Goal: Task Accomplishment & Management: Complete application form

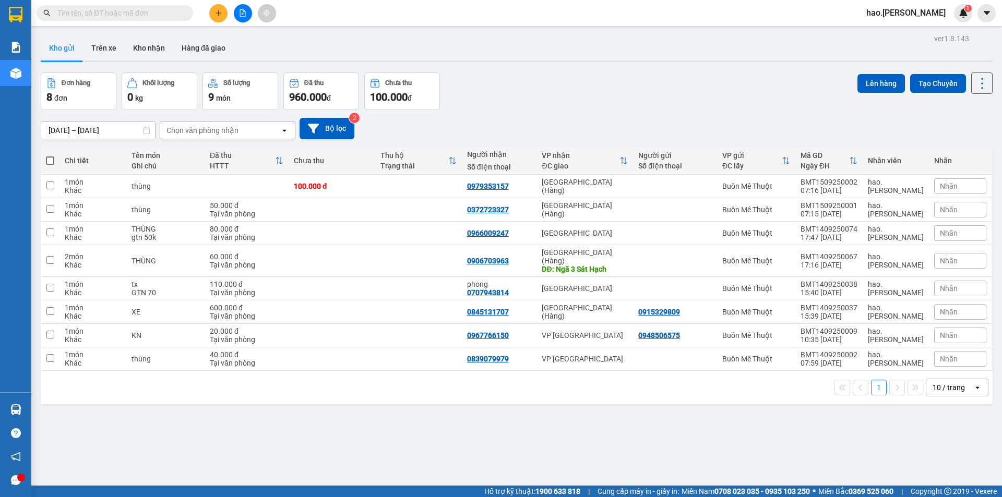
click at [119, 8] on input "text" at bounding box center [118, 12] width 123 height 11
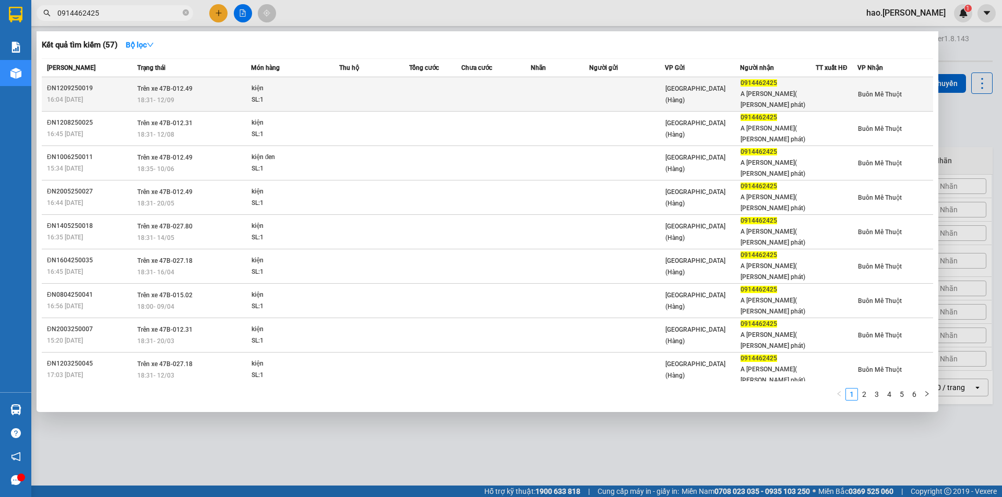
type input "0914462425"
click at [346, 85] on td at bounding box center [374, 94] width 70 height 34
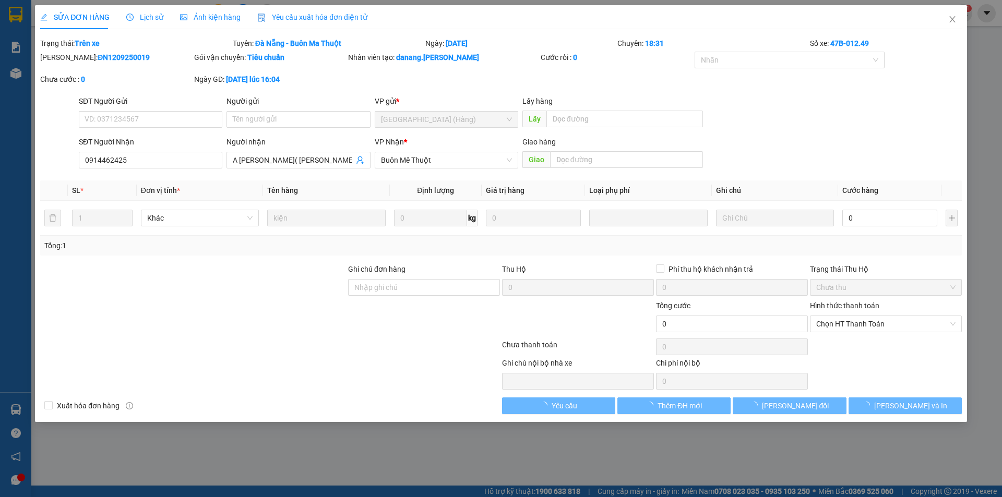
type input "0914462425"
type input "A [PERSON_NAME]( [PERSON_NAME] phát)"
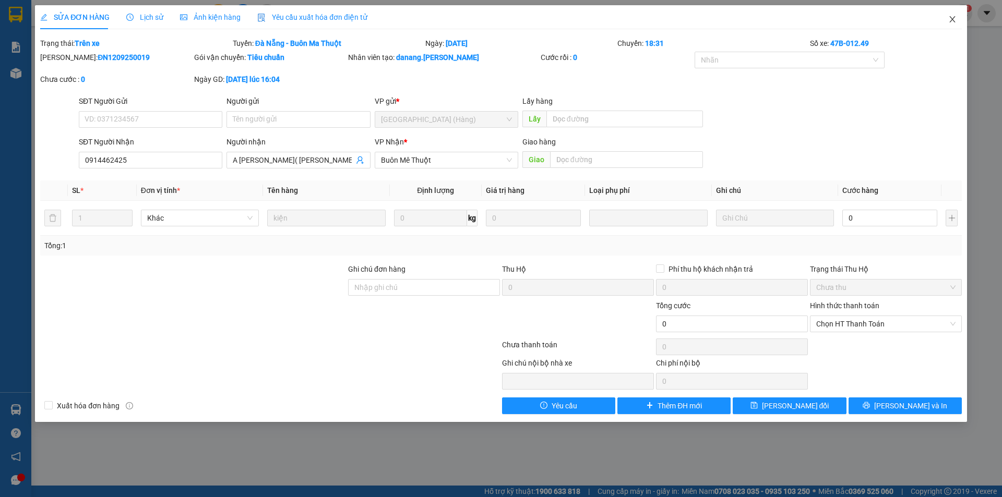
click at [951, 17] on icon "close" at bounding box center [953, 19] width 8 height 8
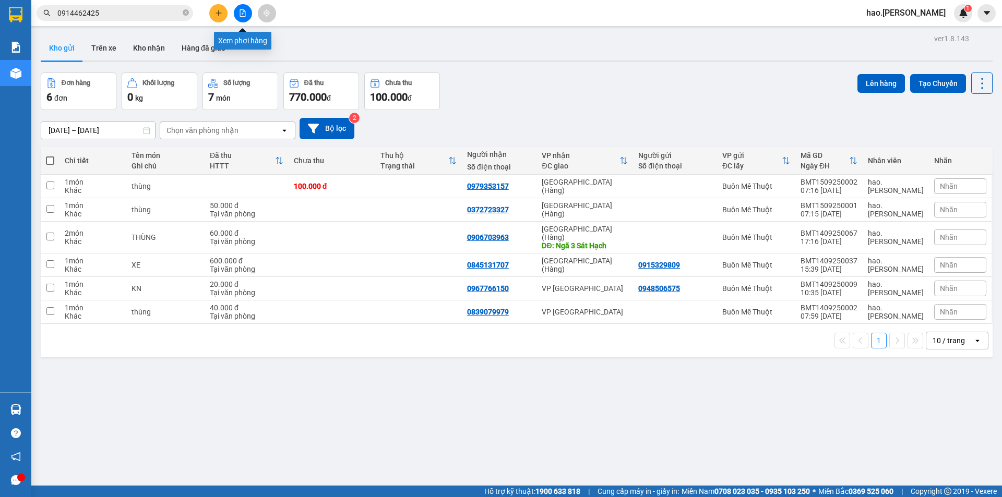
click at [245, 16] on icon "file-add" at bounding box center [243, 12] width 6 height 7
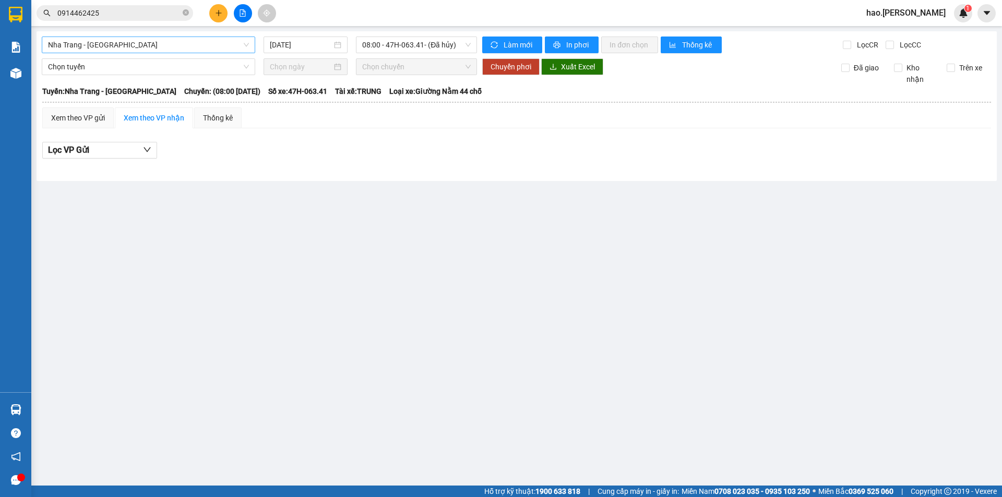
click at [209, 50] on span "Nha Trang - [GEOGRAPHIC_DATA]" at bounding box center [148, 45] width 201 height 16
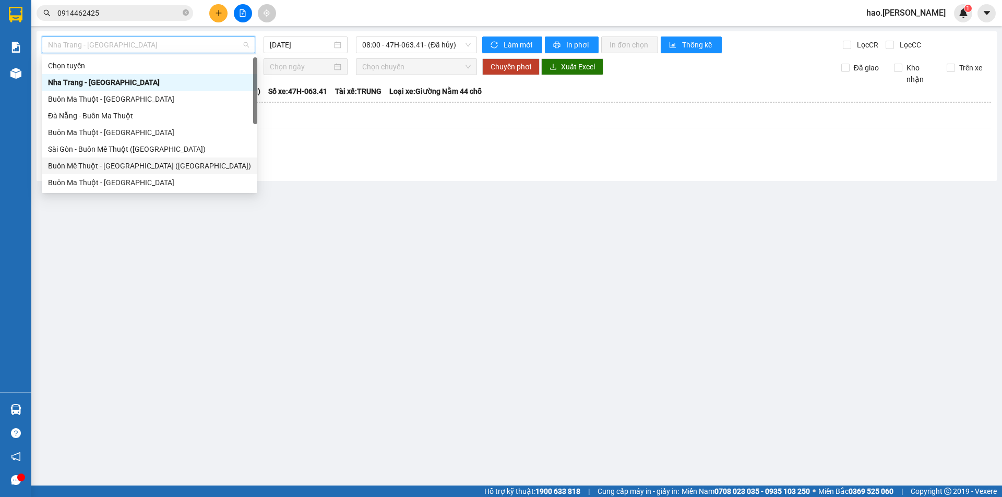
scroll to position [17, 0]
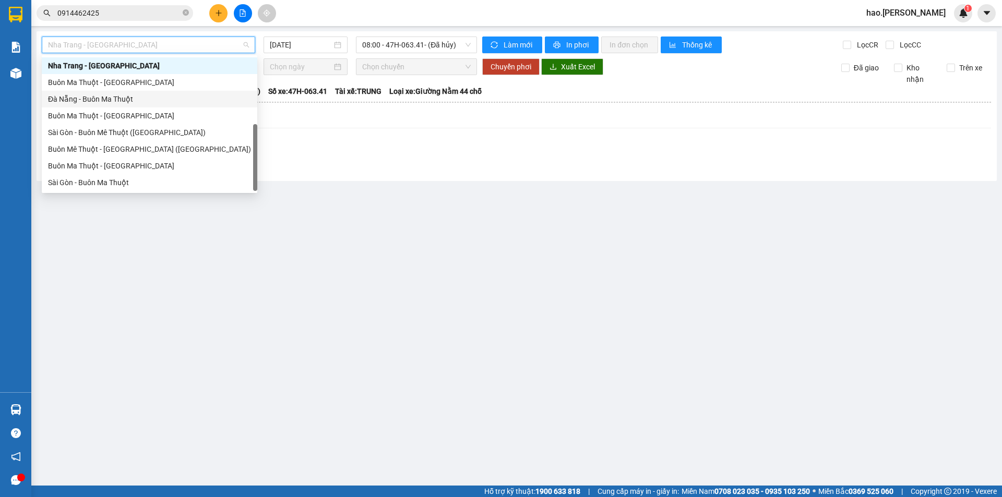
click at [99, 96] on div "Đà Nẵng - Buôn Ma Thuột" at bounding box center [149, 98] width 203 height 11
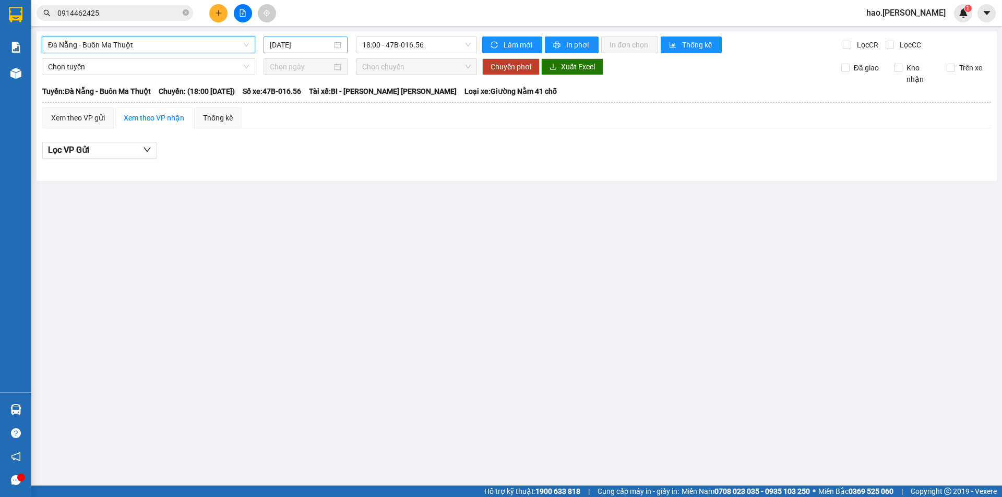
click at [316, 47] on input "[DATE]" at bounding box center [301, 44] width 62 height 11
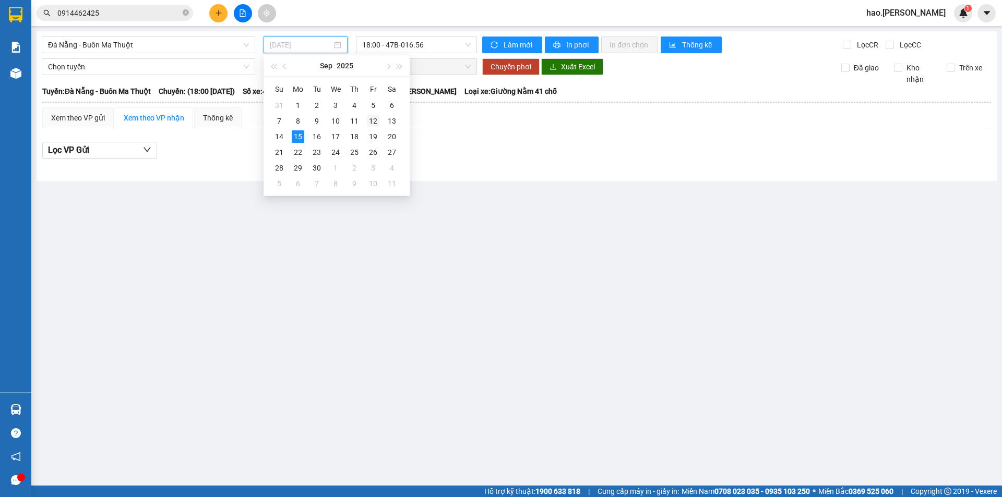
click at [375, 126] on div "12" at bounding box center [373, 121] width 13 height 13
type input "[DATE]"
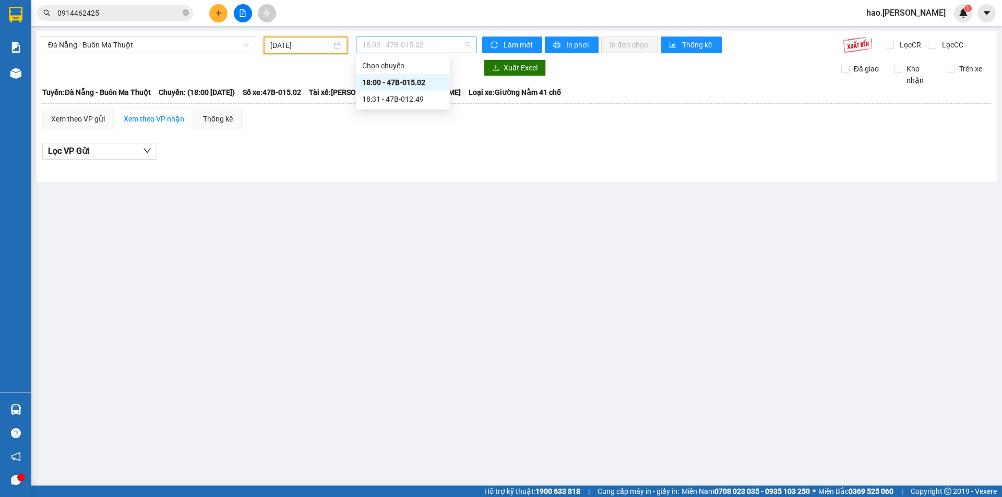
click at [428, 46] on span "18:00 - 47B-015.02" at bounding box center [416, 45] width 109 height 16
click at [412, 99] on div "18:31 - 47B-012.49" at bounding box center [402, 98] width 81 height 11
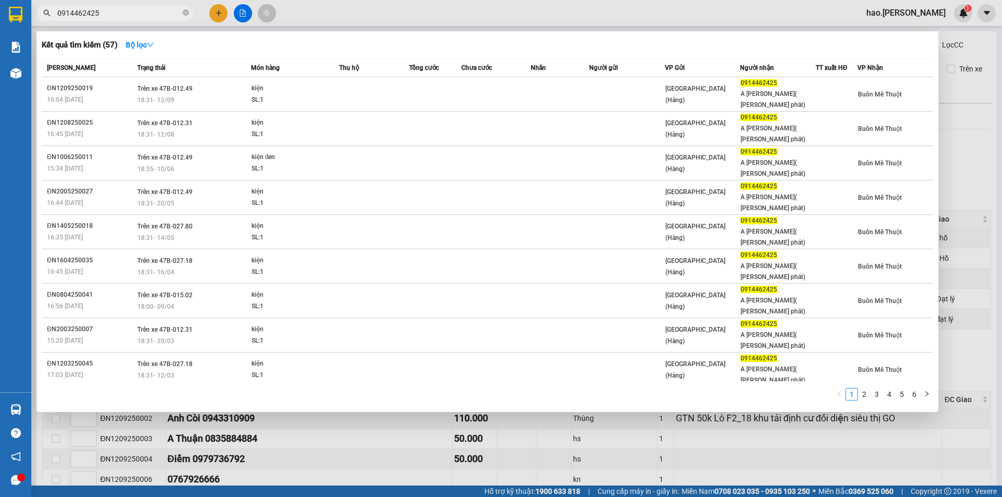
click at [156, 14] on input "0914462425" at bounding box center [118, 12] width 123 height 11
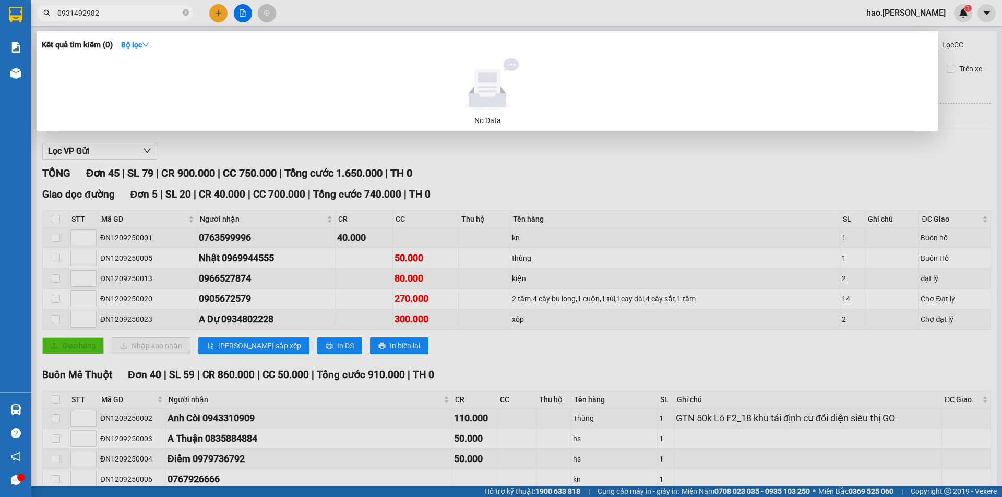
type input "0931492982"
click at [931, 177] on div at bounding box center [501, 248] width 1002 height 497
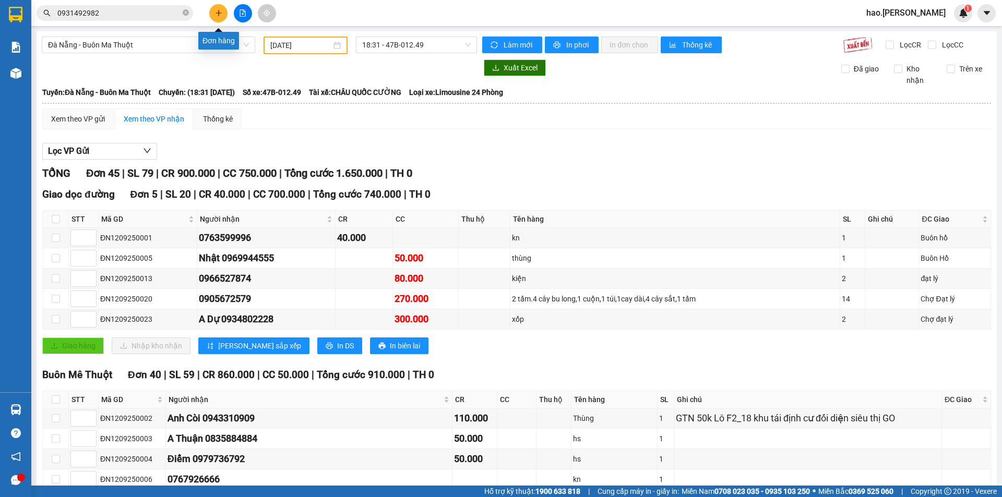
click at [217, 17] on button at bounding box center [218, 13] width 18 height 18
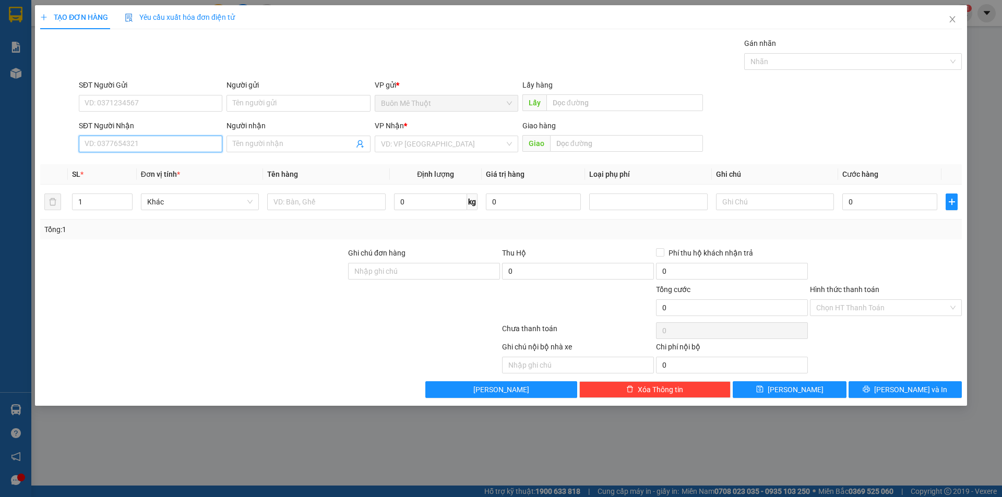
click at [159, 144] on input "SĐT Người Nhận" at bounding box center [151, 144] width 144 height 17
type input "0942878486"
click at [138, 103] on input "SĐT Người Gửi" at bounding box center [151, 103] width 144 height 17
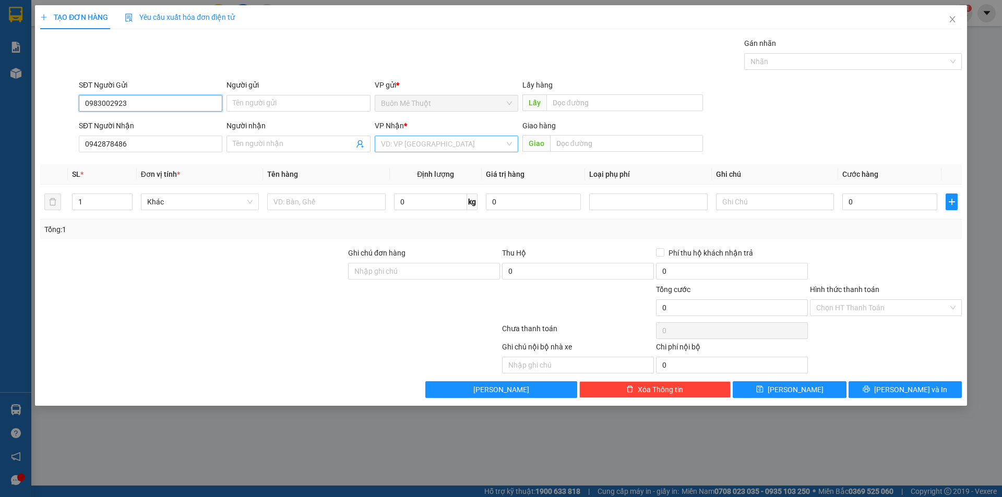
type input "0983002923"
click at [418, 146] on input "search" at bounding box center [443, 144] width 124 height 16
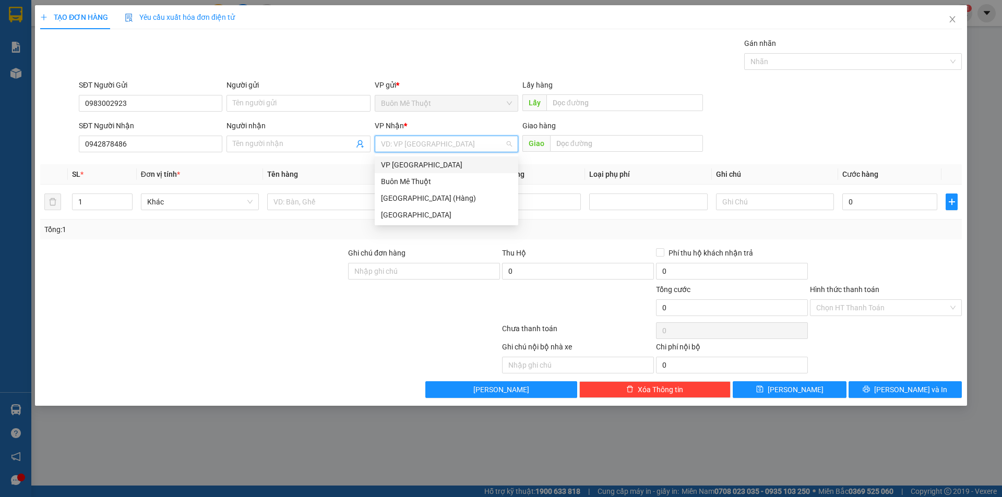
click at [410, 170] on div "VP [GEOGRAPHIC_DATA]" at bounding box center [446, 164] width 131 height 11
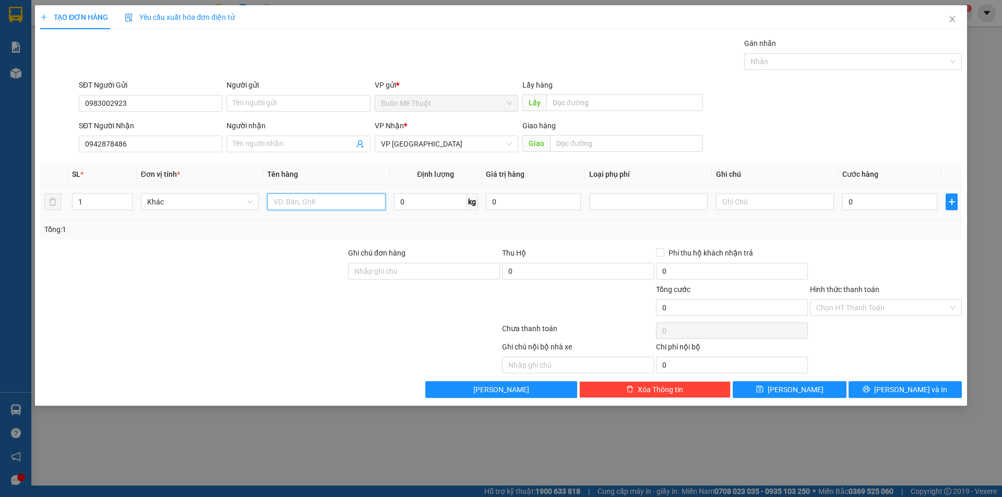
click at [338, 197] on input "text" at bounding box center [326, 202] width 118 height 17
type input "thùng"
click at [867, 205] on input "0" at bounding box center [890, 202] width 95 height 17
type input "3"
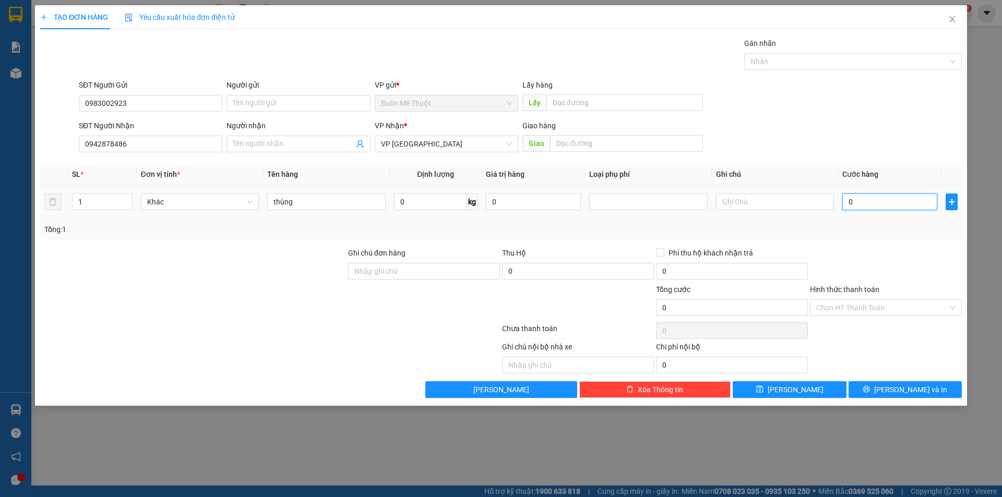
type input "3"
type input "30"
type input "30.000"
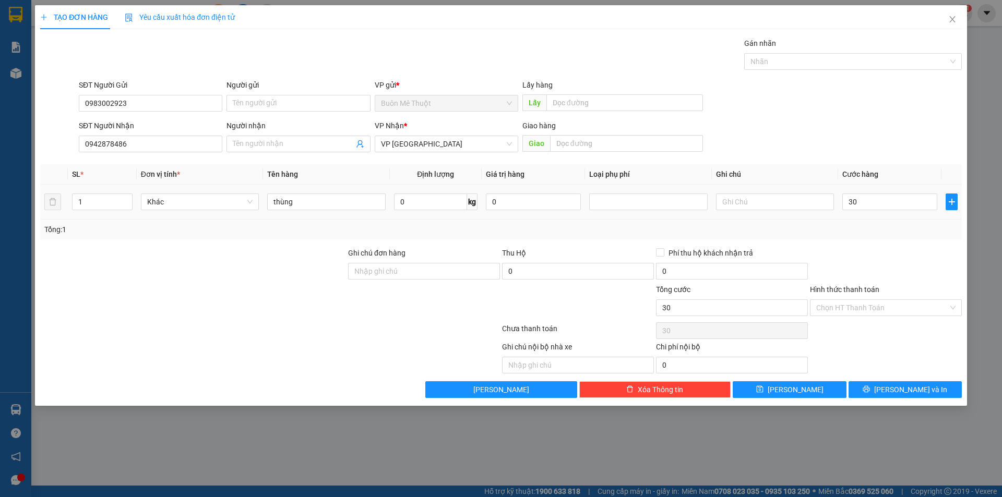
type input "30.000"
drag, startPoint x: 868, startPoint y: 212, endPoint x: 862, endPoint y: 380, distance: 167.1
click at [868, 223] on div "SL * Đơn vị tính * Tên hàng Định [PERSON_NAME] trị hàng [PERSON_NAME] phí Ghi […" at bounding box center [501, 201] width 922 height 75
drag, startPoint x: 838, startPoint y: 311, endPoint x: 838, endPoint y: 325, distance: 13.6
click at [838, 312] on input "Hình thức thanh toán" at bounding box center [882, 308] width 132 height 16
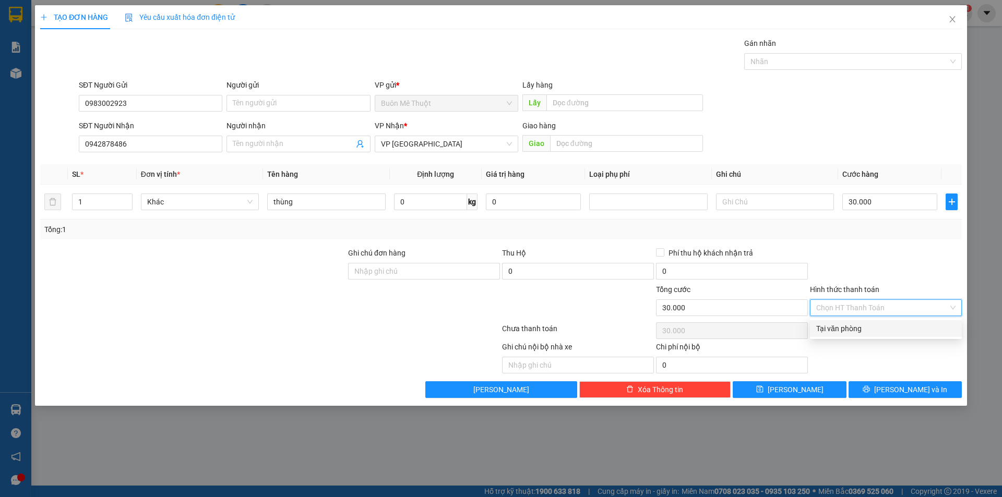
click at [838, 325] on div "Tại văn phòng" at bounding box center [885, 328] width 139 height 11
type input "0"
click at [890, 400] on div "TẠO ĐƠN HÀNG Yêu cầu xuất [PERSON_NAME] điện tử Transit Pickup Surcharge Ids Tr…" at bounding box center [501, 205] width 932 height 401
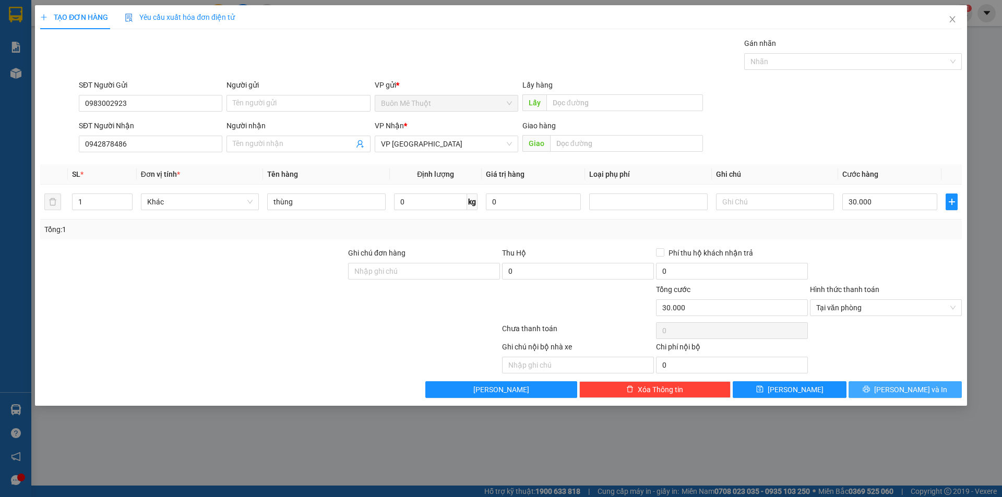
click at [888, 385] on button "[PERSON_NAME] và In" at bounding box center [905, 390] width 113 height 17
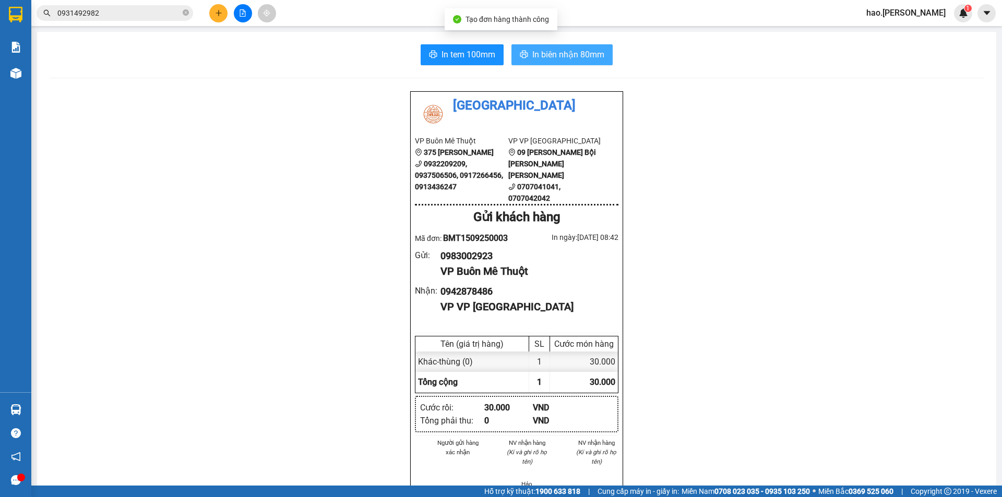
click at [572, 57] on span "In biên nhận 80mm" at bounding box center [568, 54] width 72 height 13
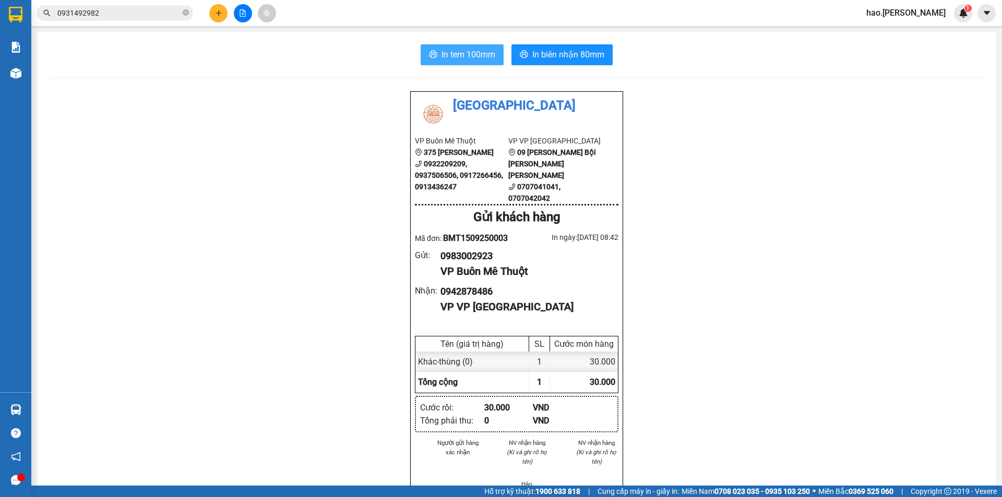
click at [451, 51] on span "In tem 100mm" at bounding box center [469, 54] width 54 height 13
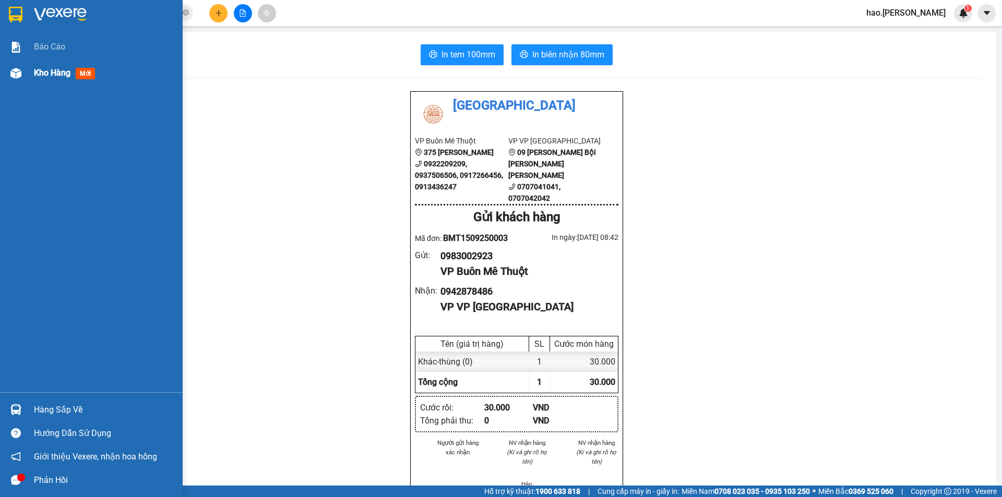
click at [54, 74] on span "Kho hàng" at bounding box center [52, 73] width 37 height 10
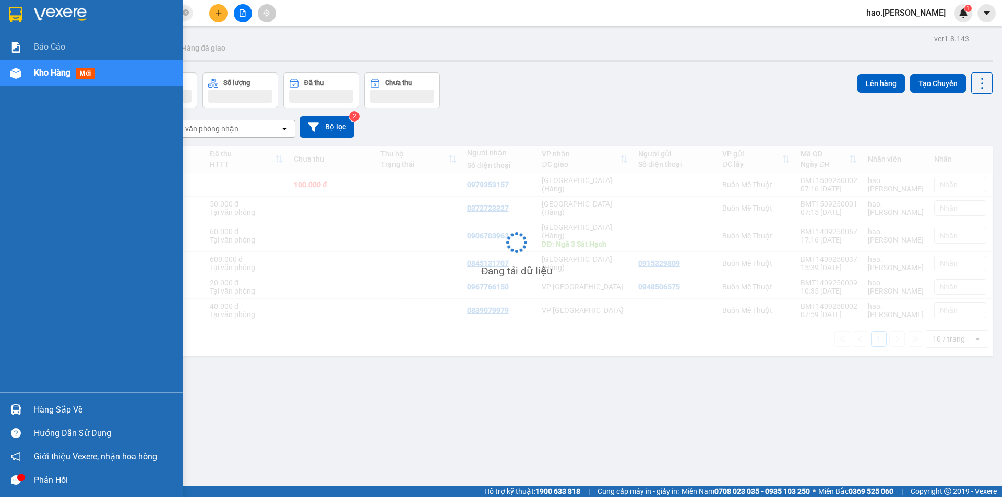
click at [54, 74] on span "Kho hàng" at bounding box center [52, 73] width 37 height 10
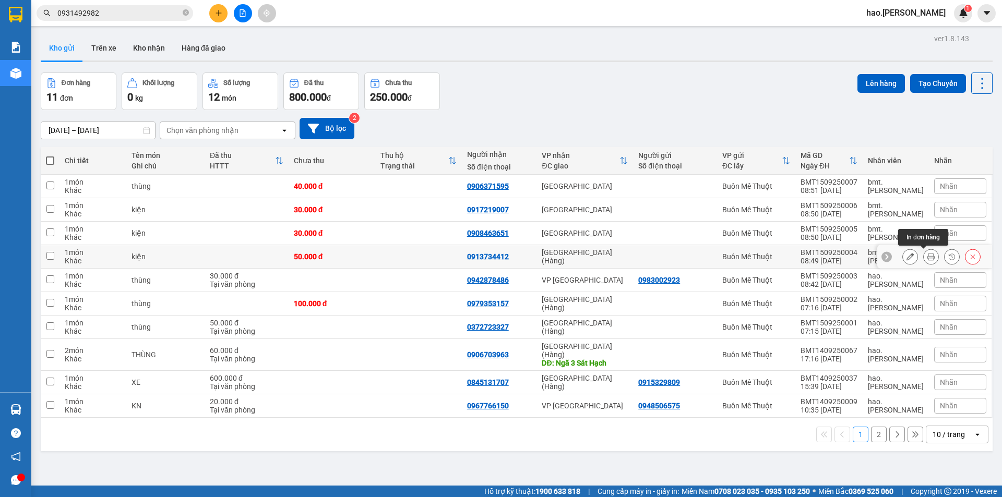
click at [927, 256] on button at bounding box center [931, 257] width 15 height 18
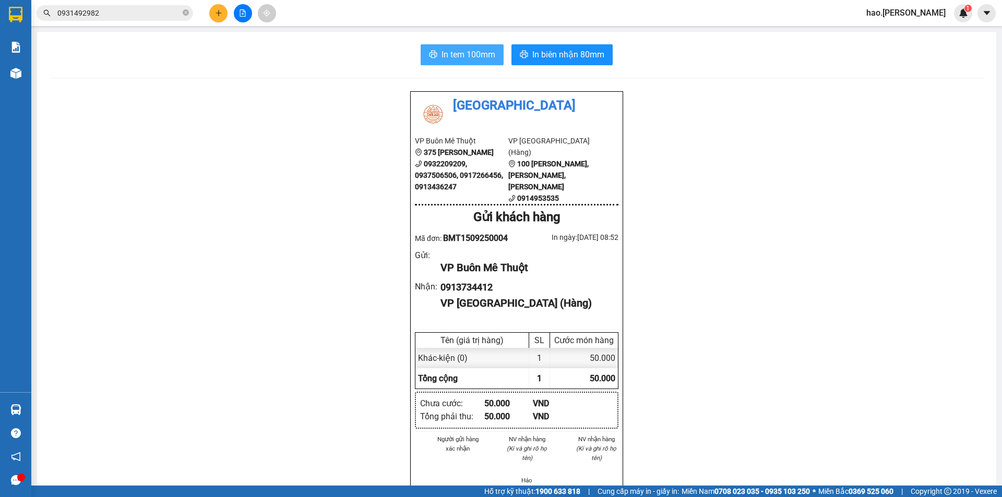
click at [457, 58] on span "In tem 100mm" at bounding box center [469, 54] width 54 height 13
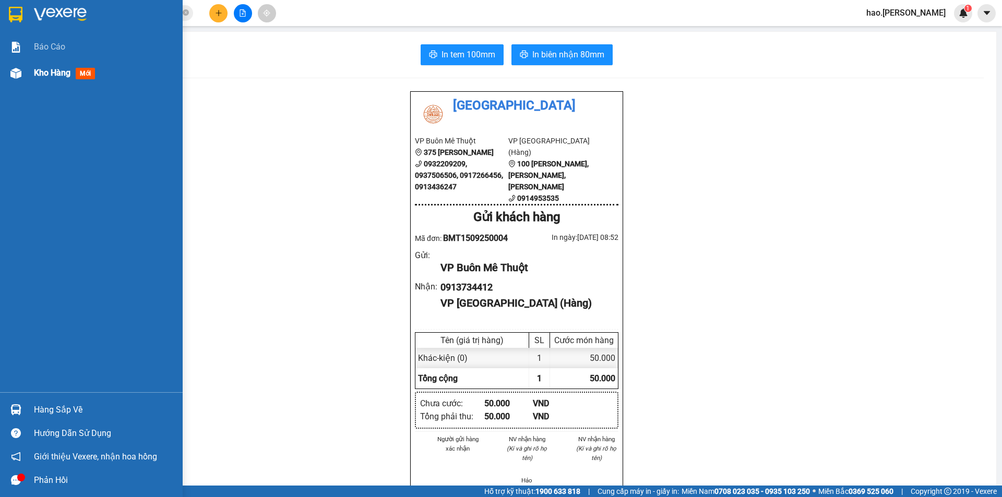
click at [43, 72] on span "Kho hàng" at bounding box center [52, 73] width 37 height 10
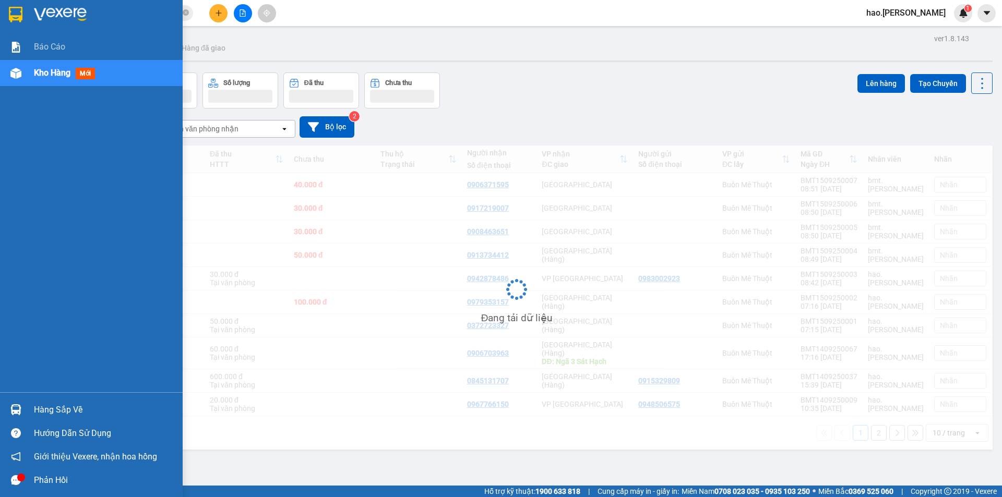
click at [43, 72] on span "Kho hàng" at bounding box center [52, 73] width 37 height 10
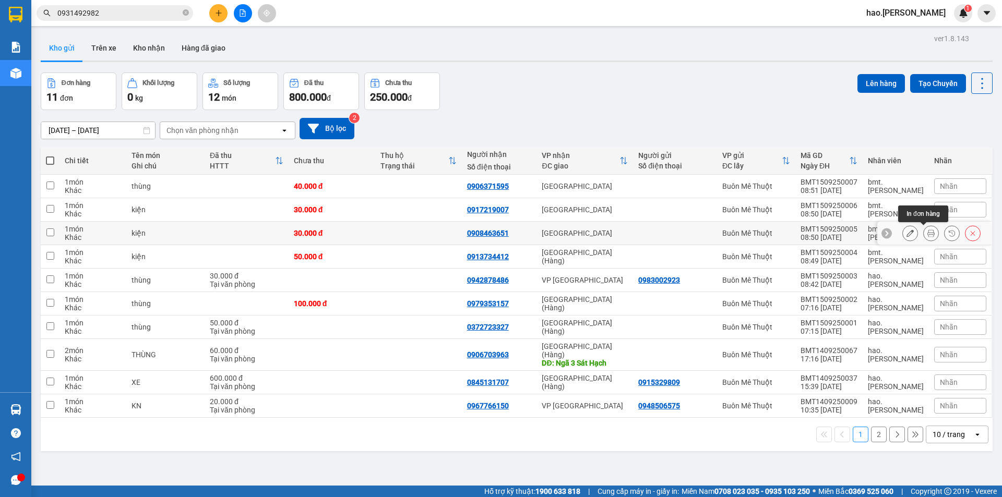
click at [925, 238] on button at bounding box center [931, 233] width 15 height 18
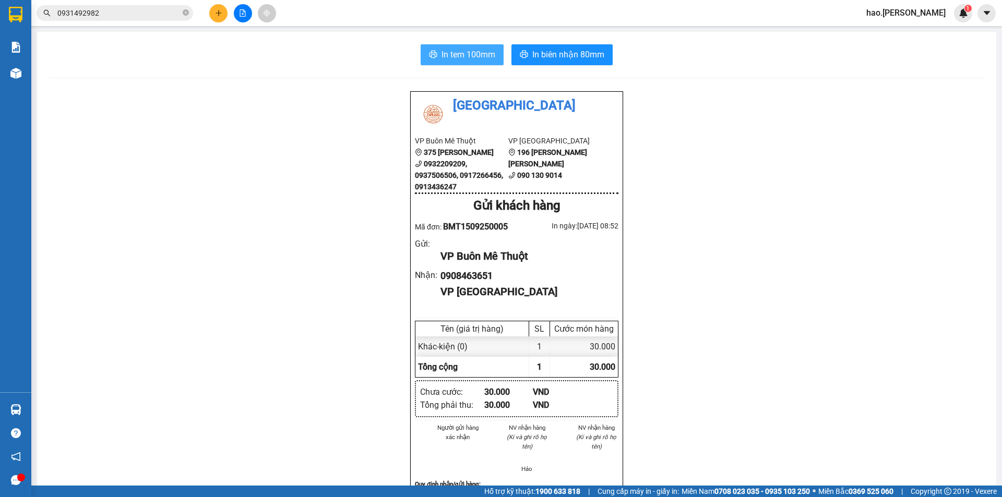
click at [456, 55] on span "In tem 100mm" at bounding box center [469, 54] width 54 height 13
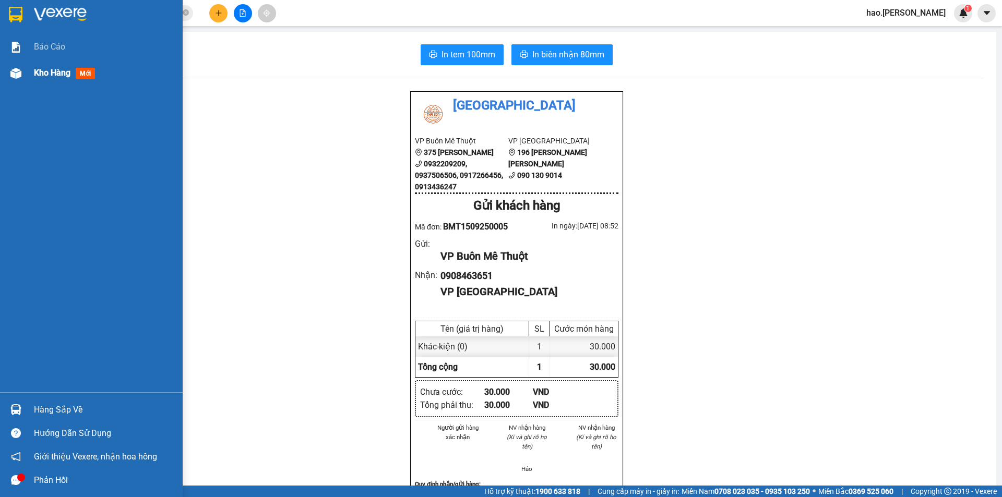
click at [41, 65] on div "Kho hàng mới" at bounding box center [104, 73] width 141 height 26
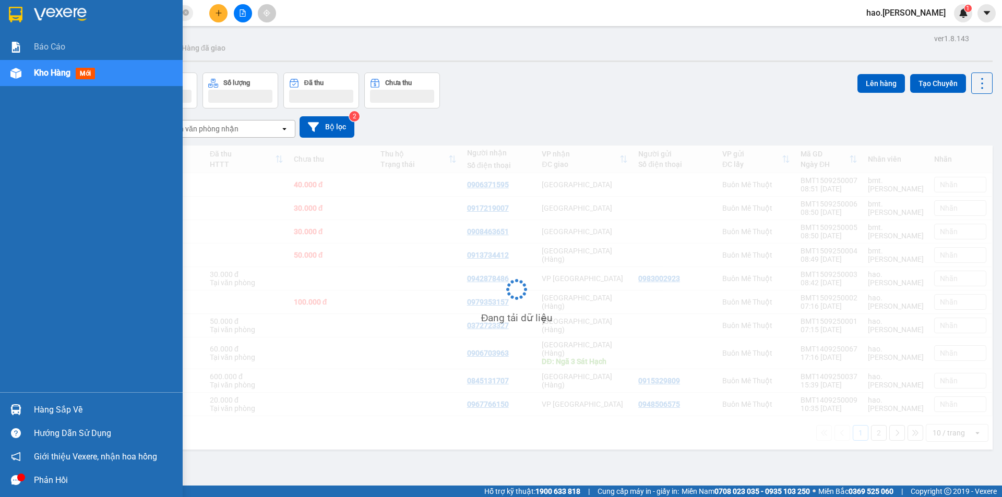
click at [41, 65] on div "Kho hàng mới" at bounding box center [104, 73] width 141 height 26
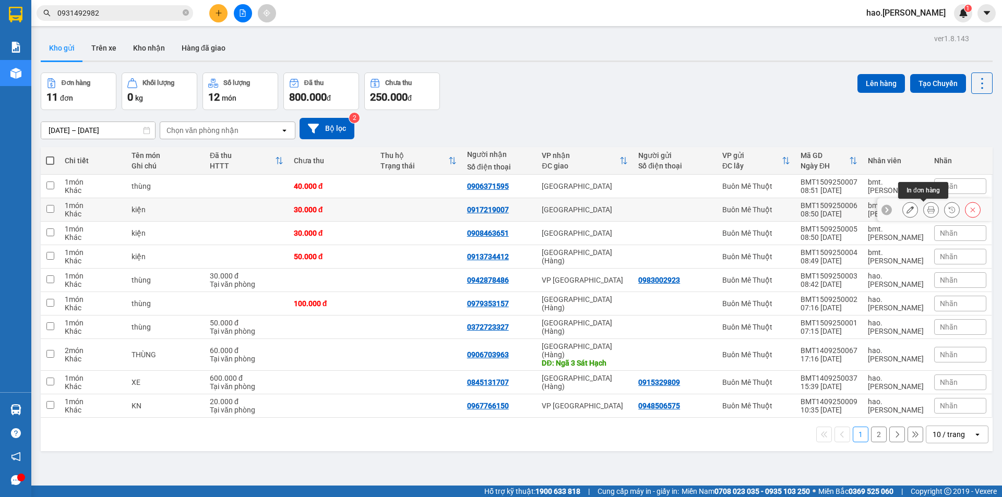
click at [928, 209] on icon at bounding box center [931, 209] width 7 height 7
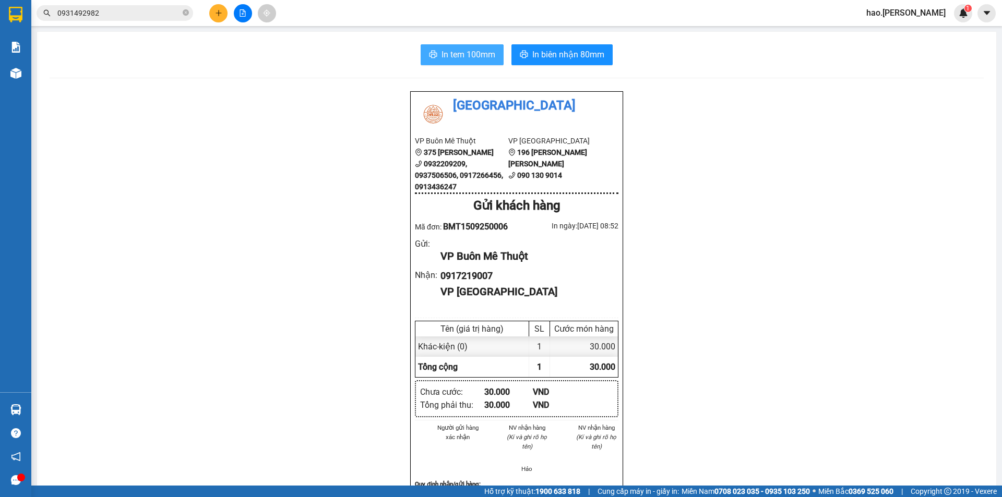
click at [478, 57] on span "In tem 100mm" at bounding box center [469, 54] width 54 height 13
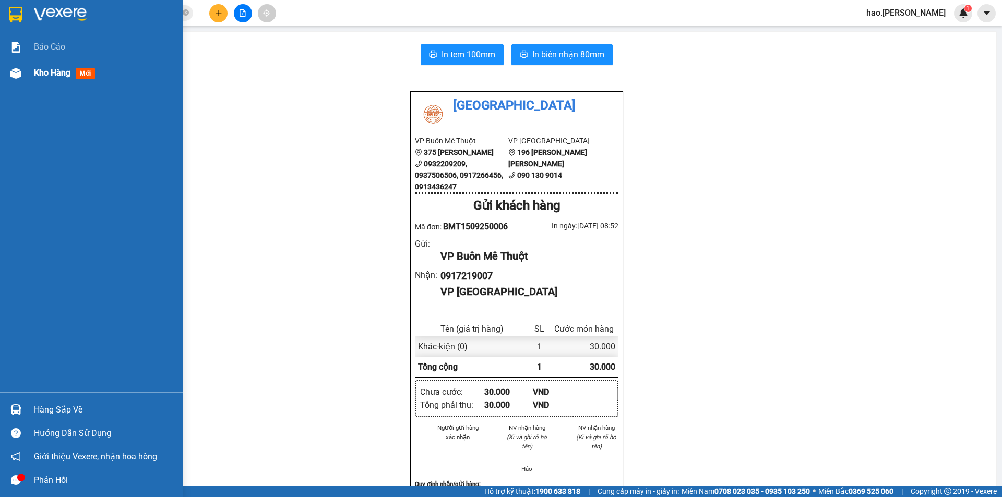
click at [62, 66] on div "Kho hàng mới" at bounding box center [66, 72] width 65 height 13
click at [60, 68] on div "Kho hàng mới" at bounding box center [66, 72] width 65 height 13
click at [60, 68] on span "Kho hàng" at bounding box center [52, 73] width 37 height 10
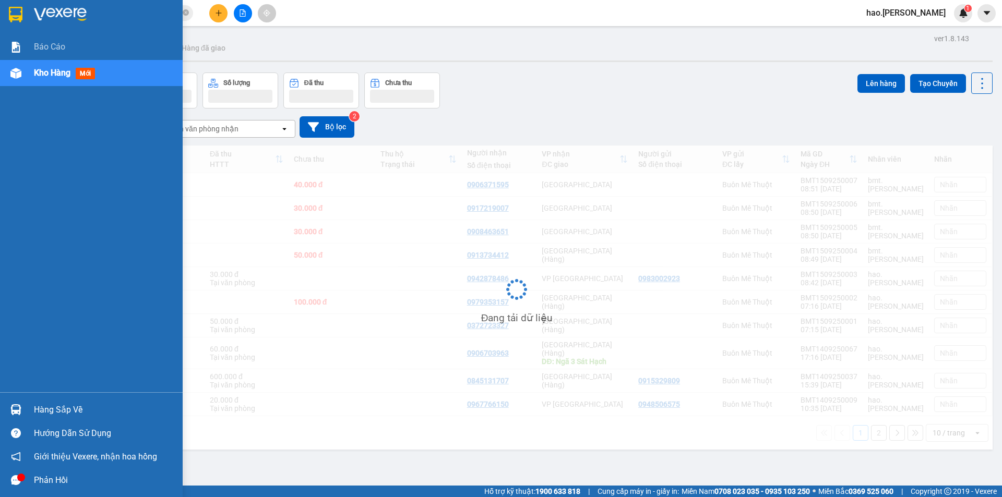
click at [60, 68] on span "Kho hàng" at bounding box center [52, 73] width 37 height 10
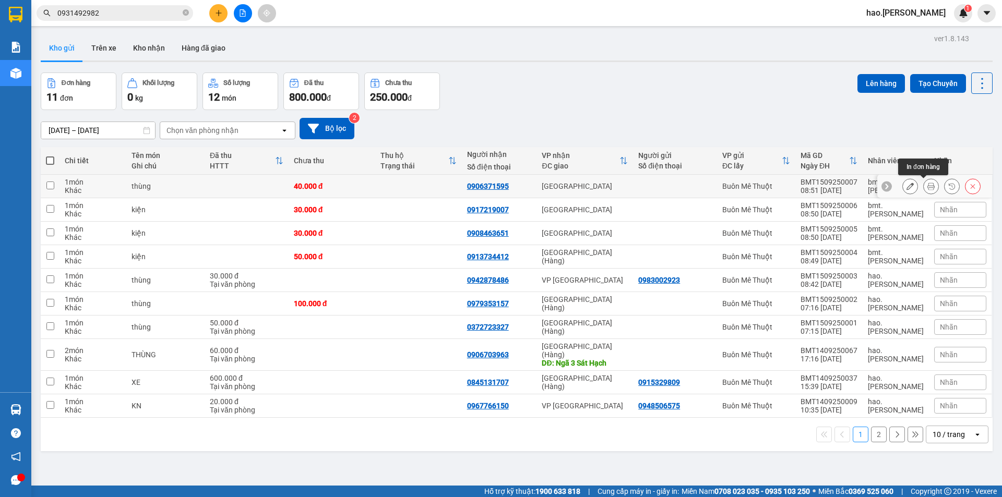
click at [924, 182] on button at bounding box center [931, 186] width 15 height 18
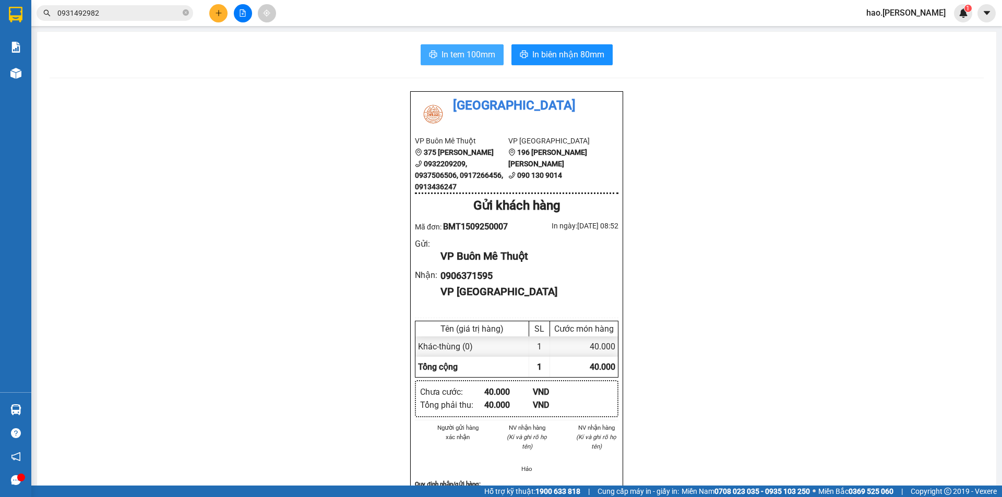
click at [479, 51] on span "In tem 100mm" at bounding box center [469, 54] width 54 height 13
click at [242, 9] on button at bounding box center [243, 13] width 18 height 18
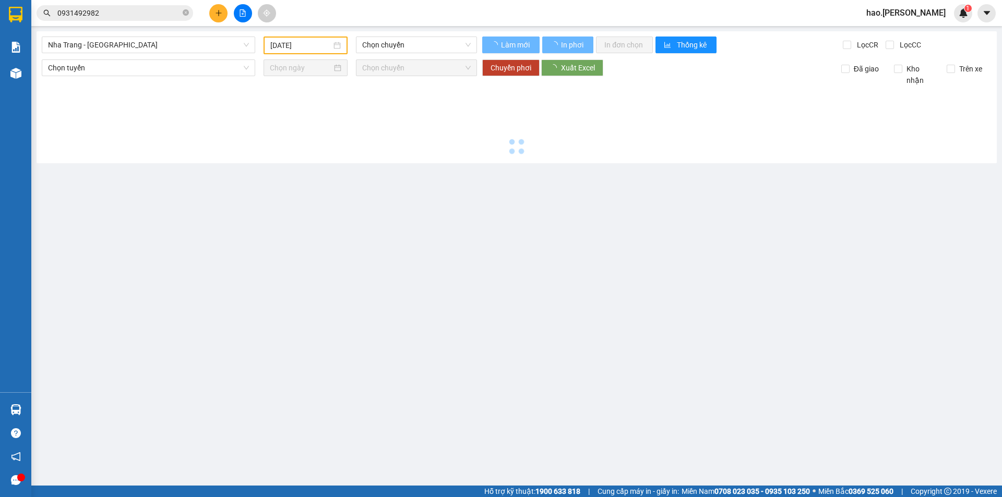
type input "[DATE]"
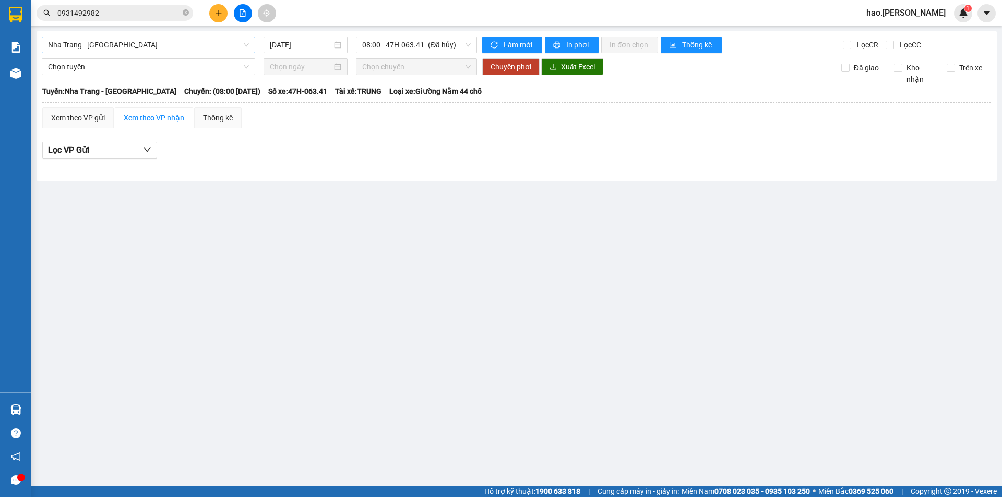
click at [168, 50] on span "Nha Trang - [GEOGRAPHIC_DATA]" at bounding box center [148, 45] width 201 height 16
click at [240, 13] on icon "file-add" at bounding box center [243, 12] width 6 height 7
click at [114, 41] on span "Nha Trang - [GEOGRAPHIC_DATA]" at bounding box center [148, 45] width 201 height 16
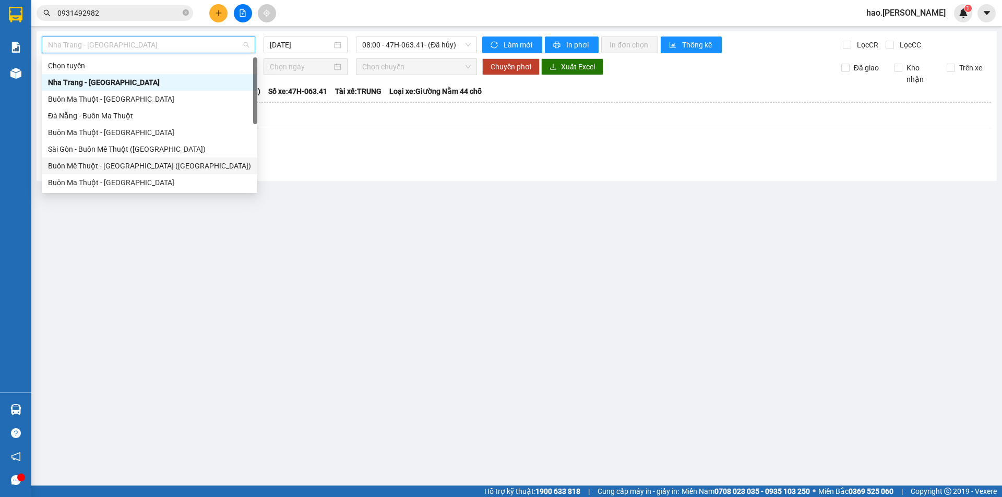
drag, startPoint x: 100, startPoint y: 149, endPoint x: 105, endPoint y: 171, distance: 22.0
click at [101, 170] on div "[PERSON_NAME] [GEOGRAPHIC_DATA] - [GEOGRAPHIC_DATA] [GEOGRAPHIC_DATA] - [GEOGRA…" at bounding box center [150, 132] width 216 height 150
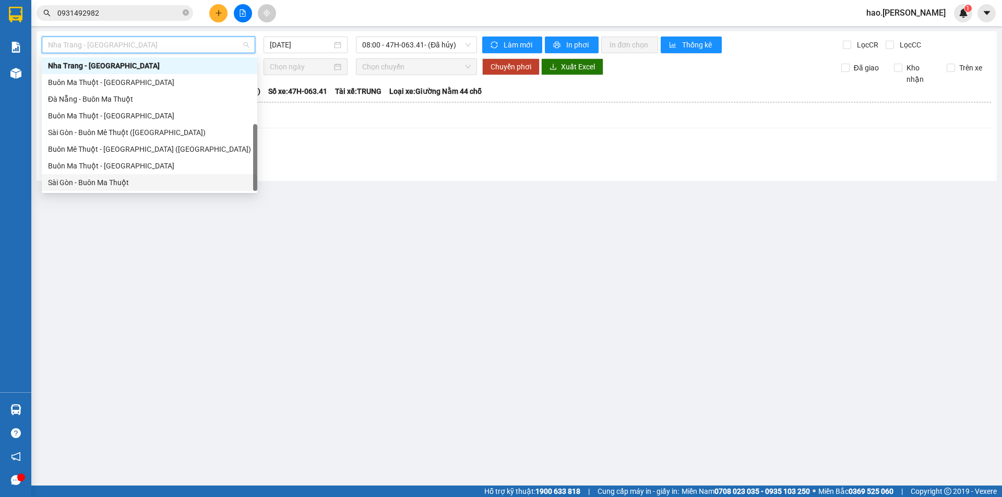
click at [108, 185] on div "Sài Gòn - Buôn Ma Thuột" at bounding box center [149, 182] width 203 height 11
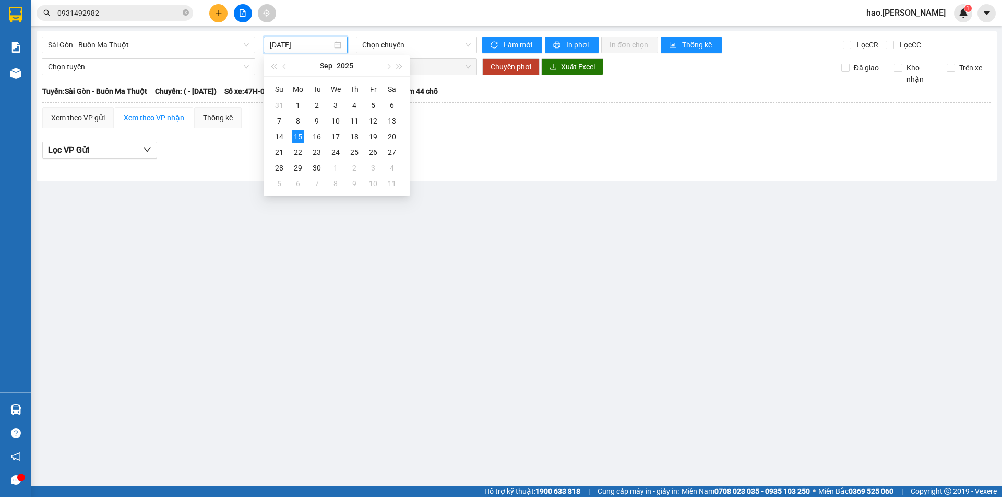
click at [311, 48] on input "[DATE]" at bounding box center [301, 44] width 62 height 11
click at [392, 121] on div "13" at bounding box center [392, 121] width 13 height 13
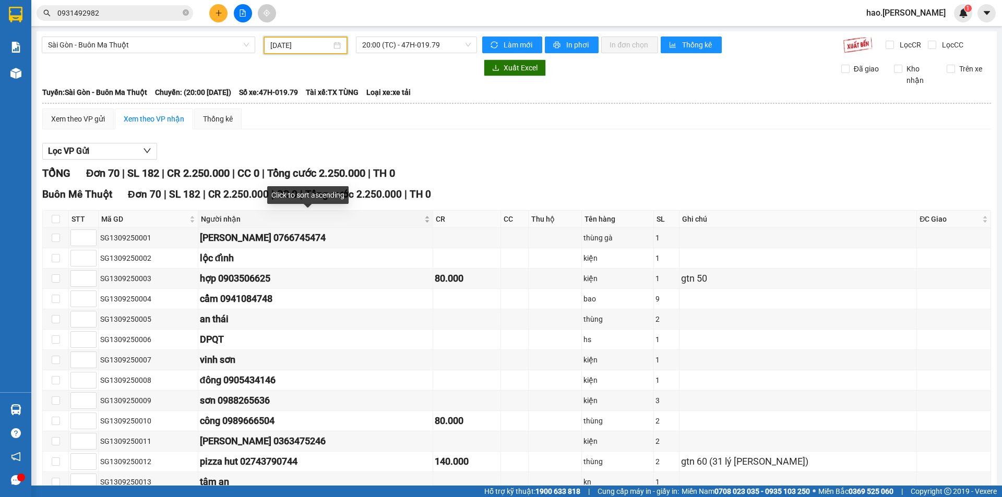
click at [405, 222] on div "Người nhận" at bounding box center [315, 219] width 229 height 11
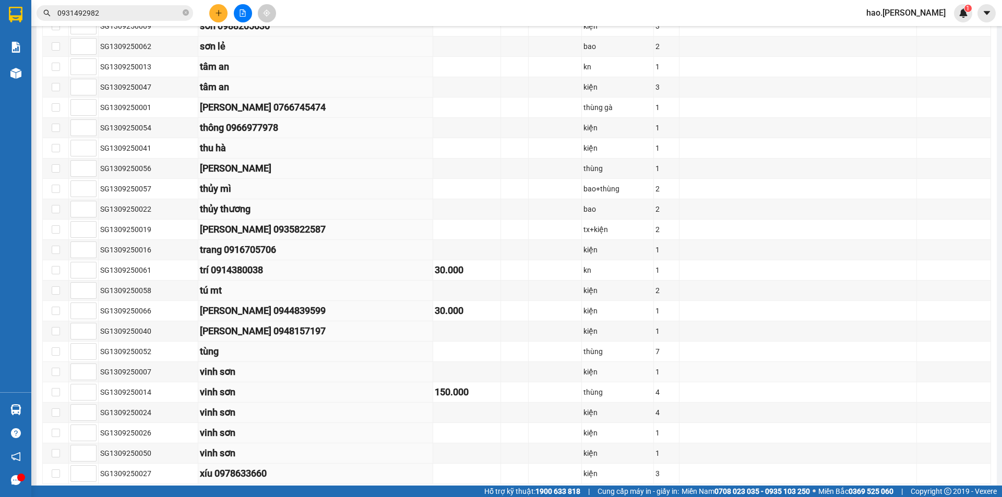
scroll to position [1221, 0]
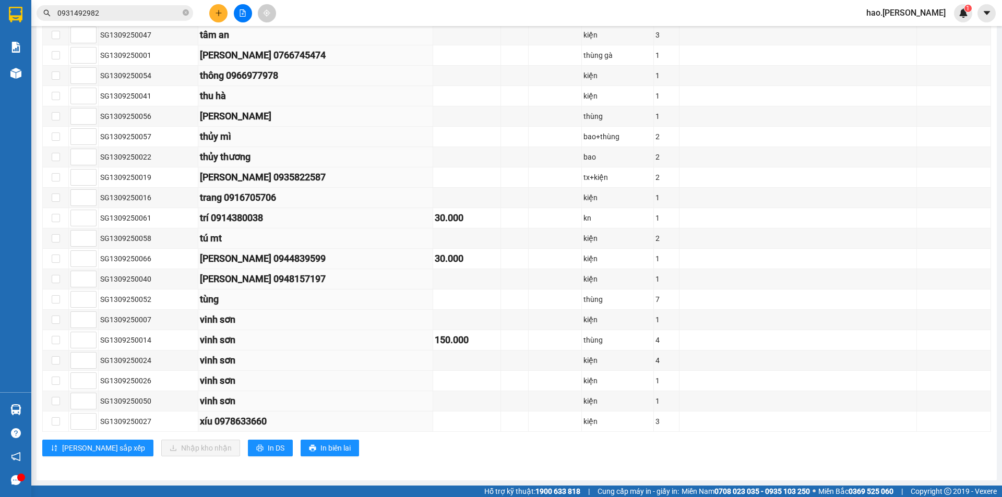
click at [143, 11] on input "0931492982" at bounding box center [118, 12] width 123 height 11
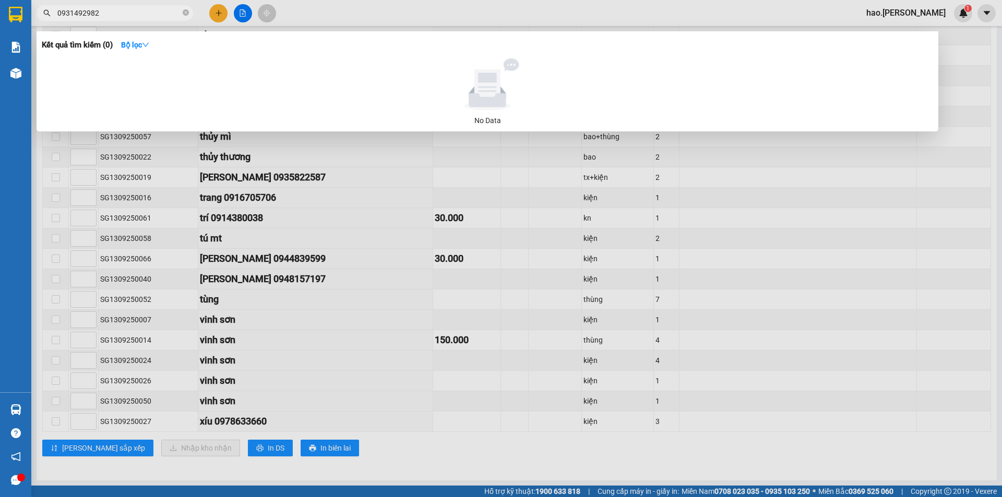
click at [143, 11] on input "0931492982" at bounding box center [118, 12] width 123 height 11
click at [739, 446] on div at bounding box center [501, 248] width 1002 height 497
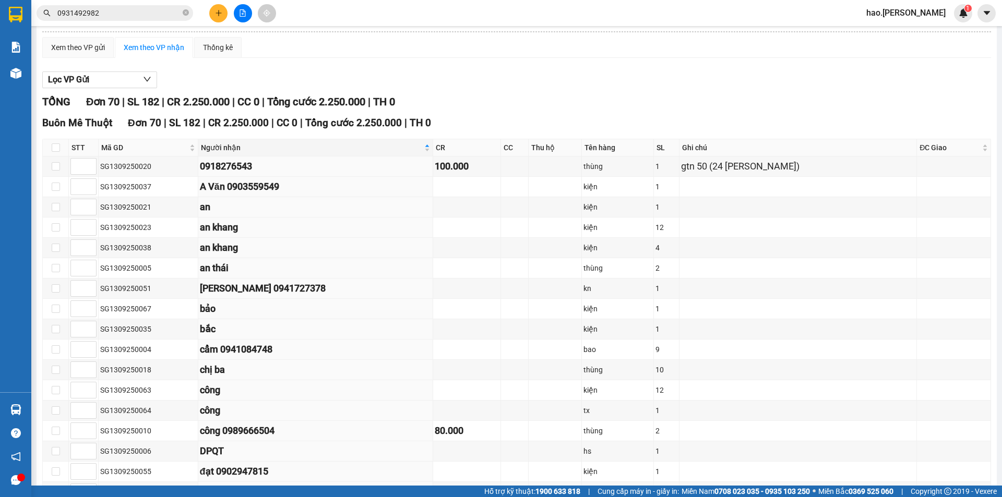
scroll to position [0, 0]
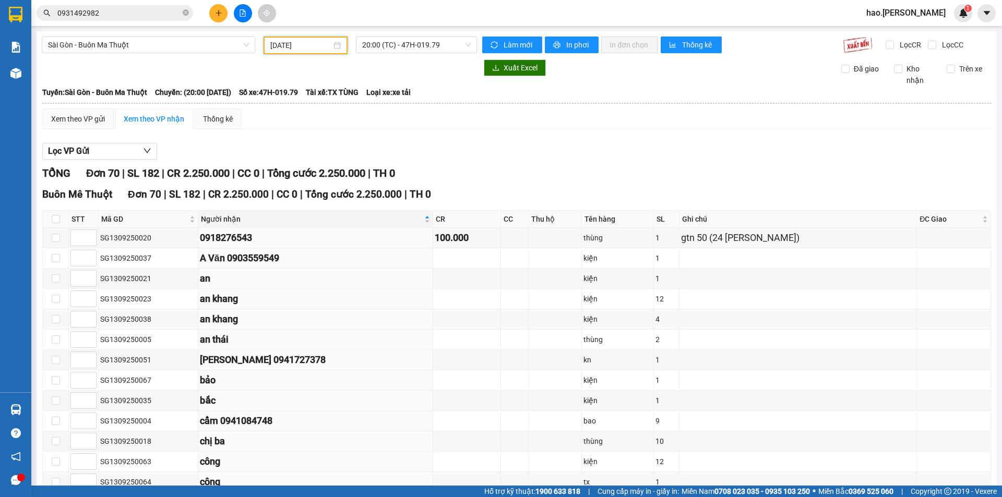
click at [323, 46] on input "[DATE]" at bounding box center [300, 45] width 61 height 11
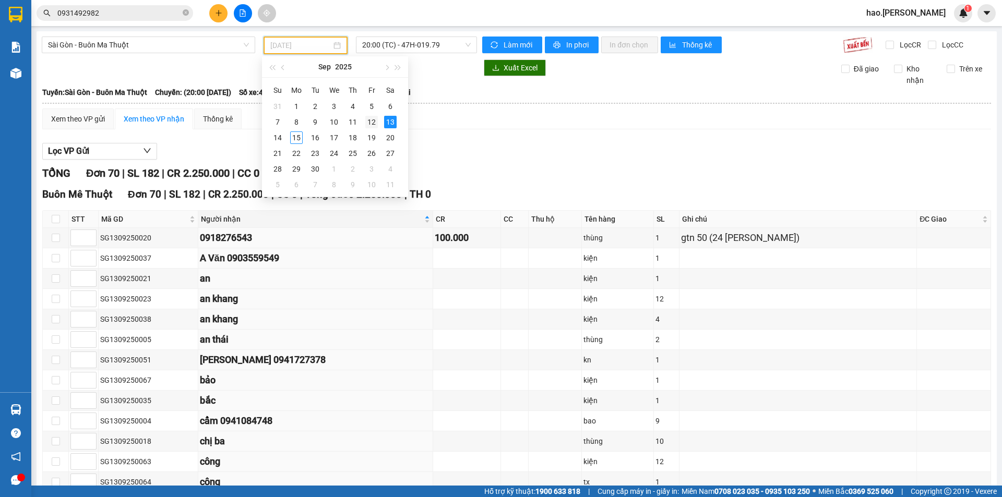
click at [373, 120] on div "12" at bounding box center [371, 122] width 13 height 13
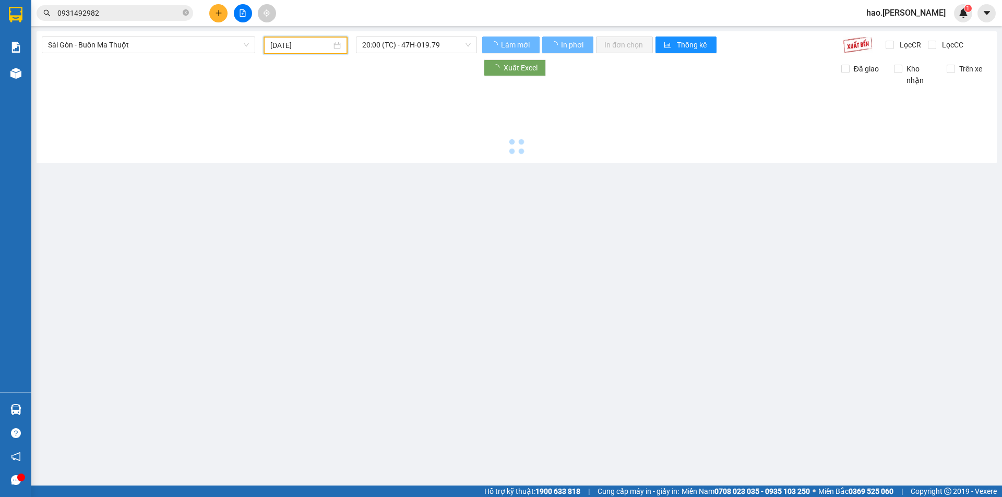
type input "[DATE]"
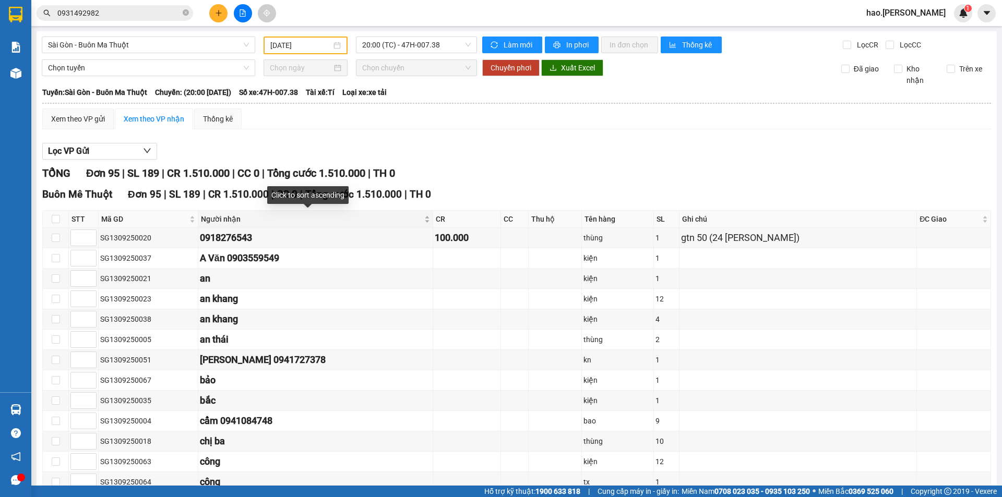
click at [409, 219] on div "Người nhận" at bounding box center [315, 219] width 229 height 11
click at [407, 216] on div "Người nhận" at bounding box center [315, 219] width 229 height 11
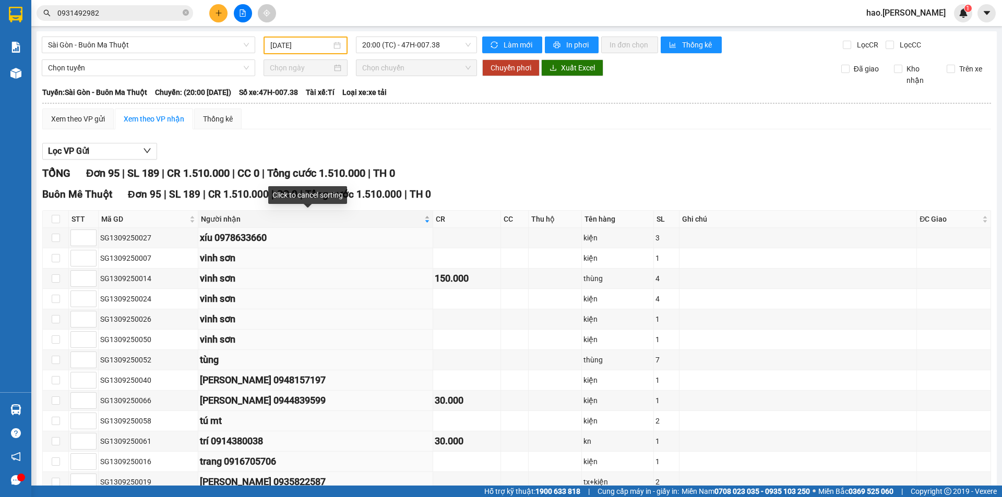
click at [407, 220] on div "Người nhận" at bounding box center [315, 219] width 229 height 11
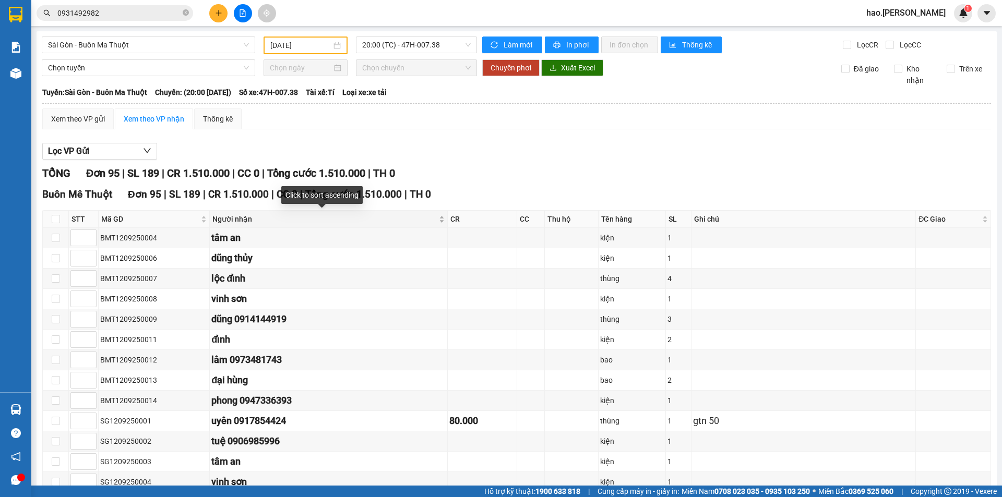
click at [423, 222] on div "Người nhận" at bounding box center [328, 219] width 232 height 11
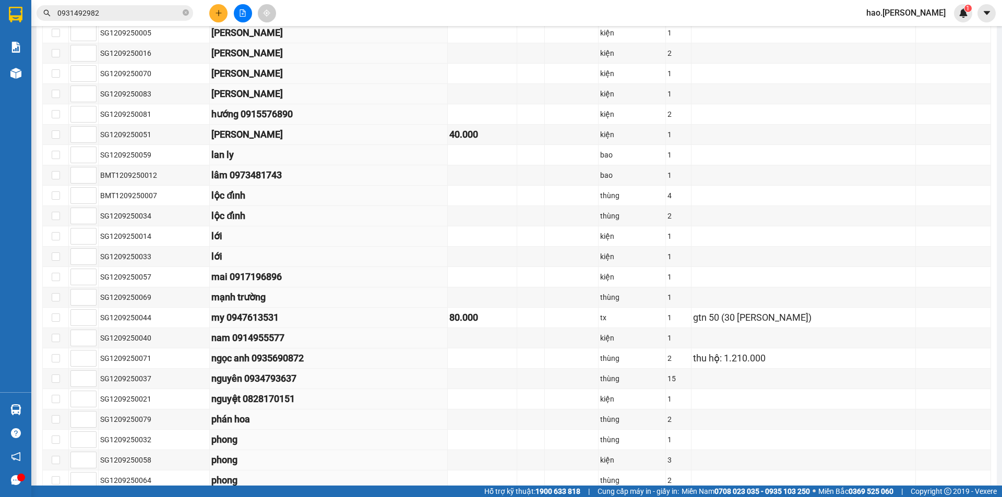
scroll to position [835, 0]
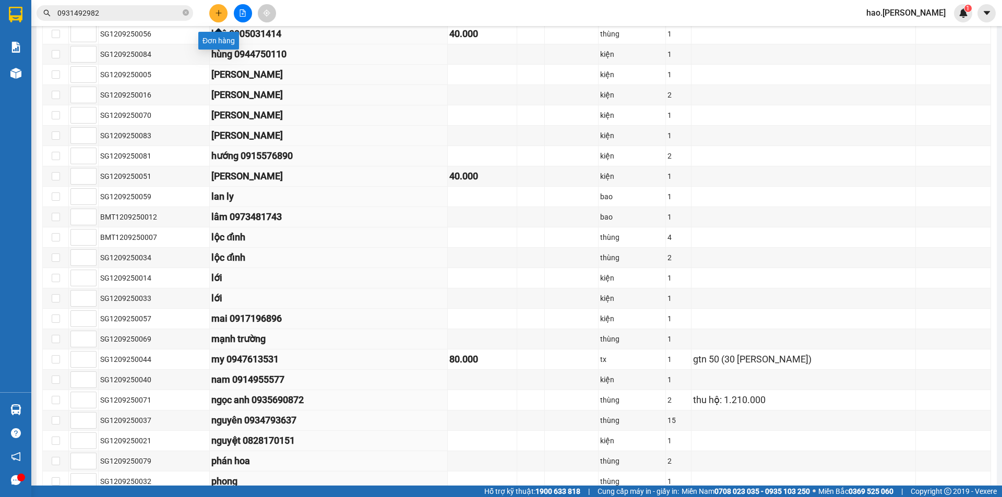
click at [211, 14] on button at bounding box center [218, 13] width 18 height 18
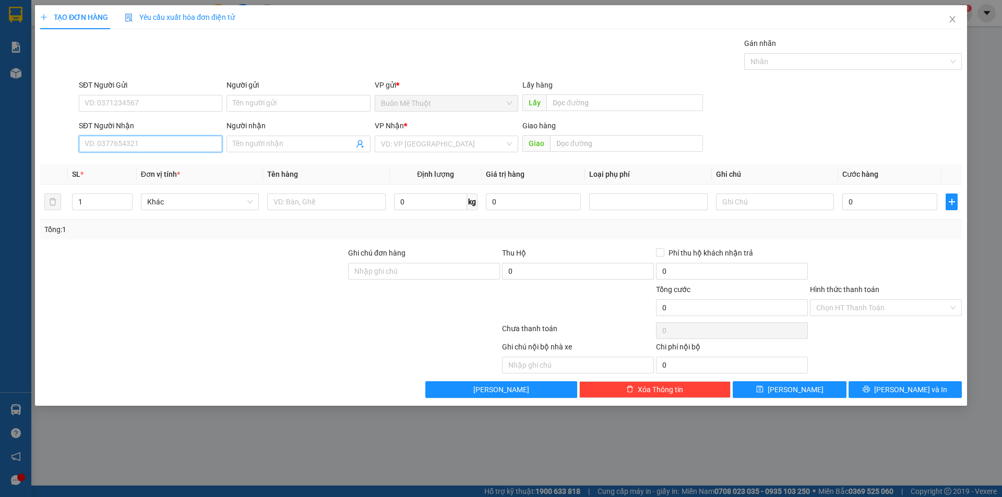
click at [134, 148] on input "SĐT Người Nhận" at bounding box center [151, 144] width 144 height 17
click at [120, 165] on div "0793520226" at bounding box center [150, 164] width 131 height 11
type input "0793520226"
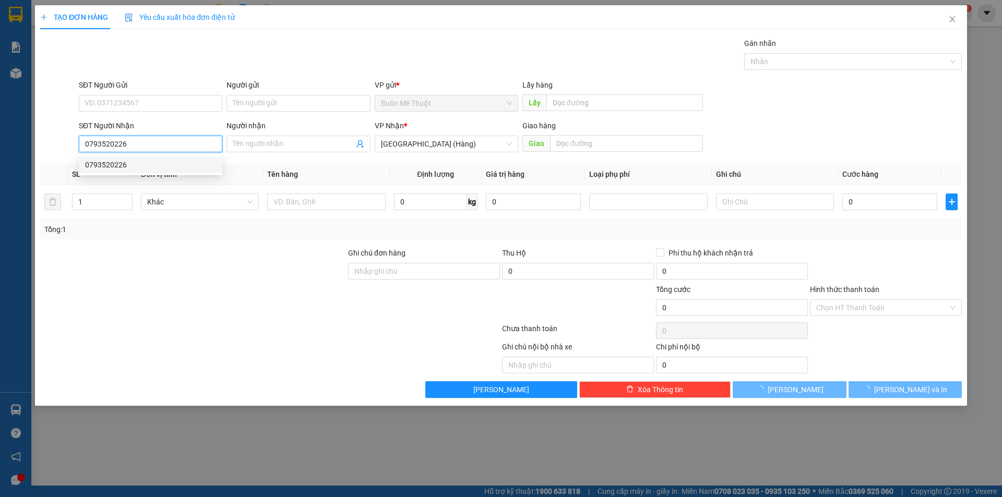
type input "50.000"
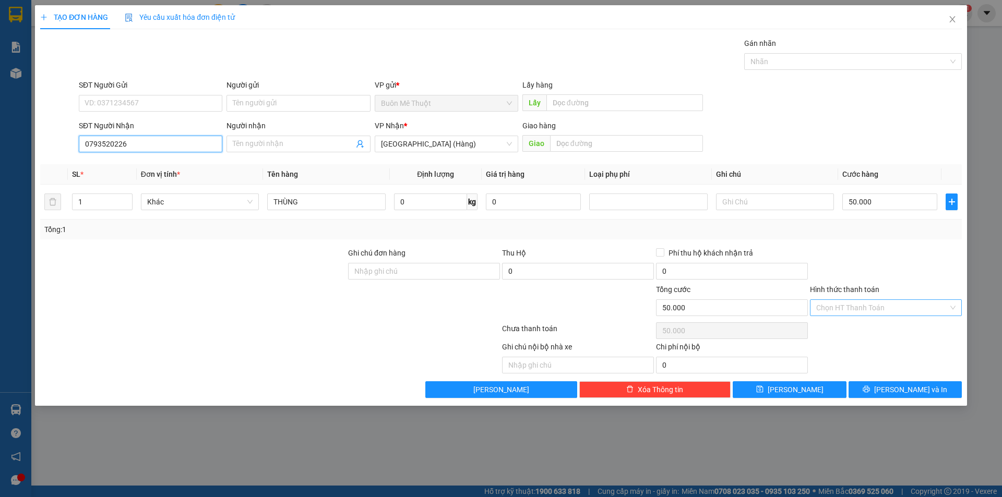
type input "0793520226"
drag, startPoint x: 843, startPoint y: 310, endPoint x: 838, endPoint y: 318, distance: 8.9
click at [842, 310] on input "Hình thức thanh toán" at bounding box center [882, 308] width 132 height 16
click at [837, 321] on div "Tại văn phòng" at bounding box center [886, 329] width 152 height 17
type input "0"
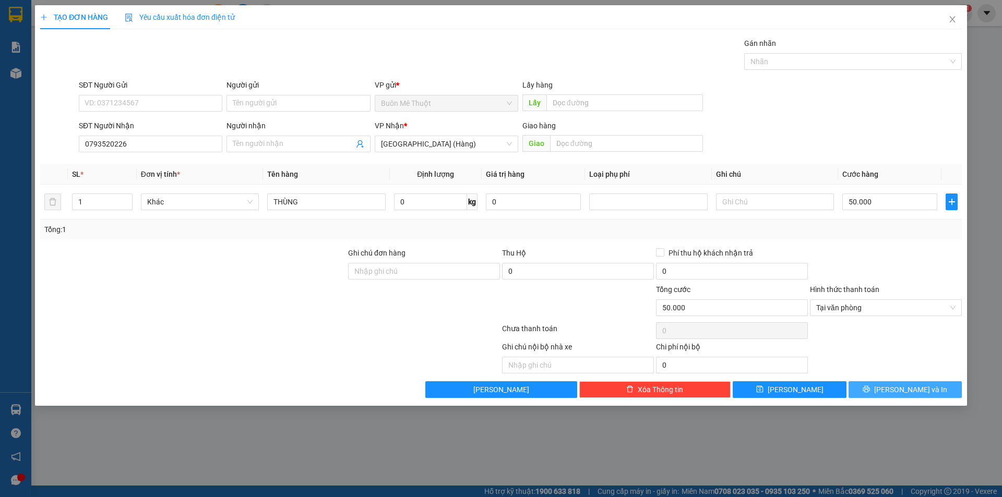
click at [851, 393] on button "[PERSON_NAME] và In" at bounding box center [905, 390] width 113 height 17
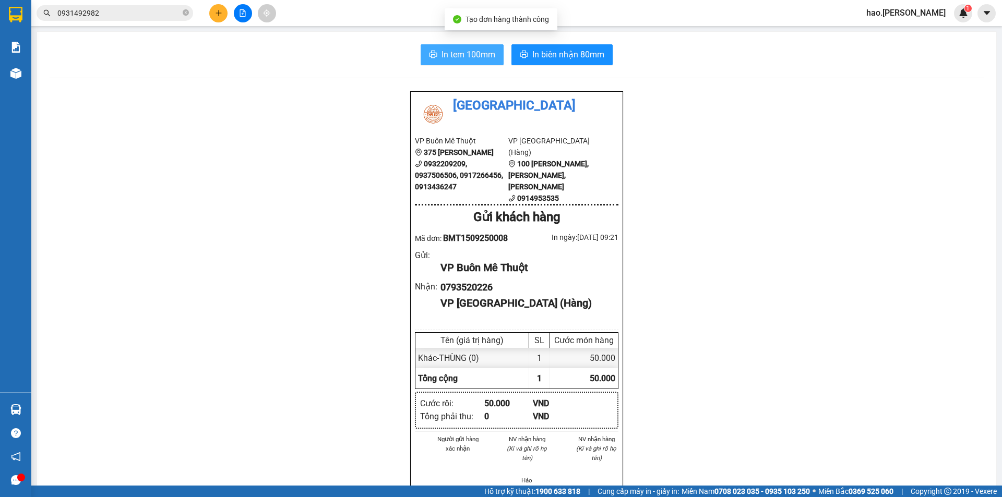
click at [452, 52] on span "In tem 100mm" at bounding box center [469, 54] width 54 height 13
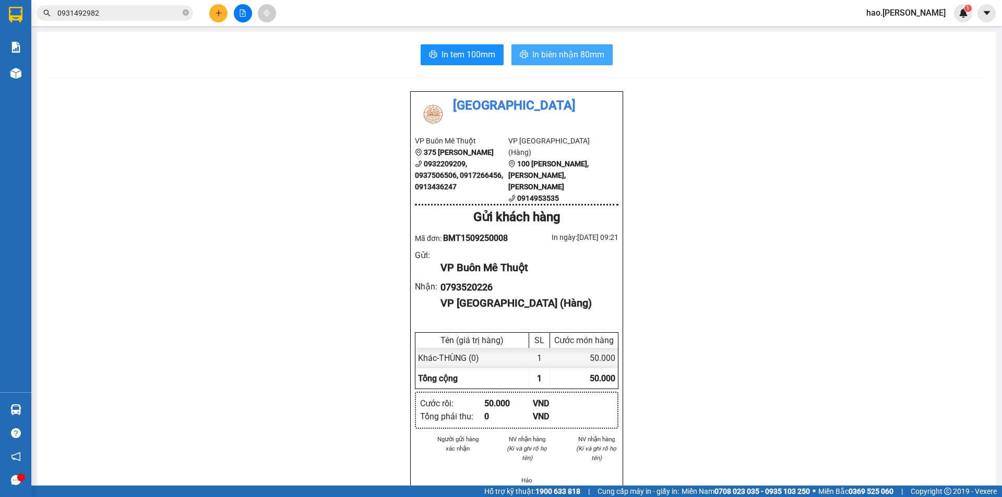
click at [568, 55] on span "In biên nhận 80mm" at bounding box center [568, 54] width 72 height 13
click at [217, 17] on button at bounding box center [218, 13] width 18 height 18
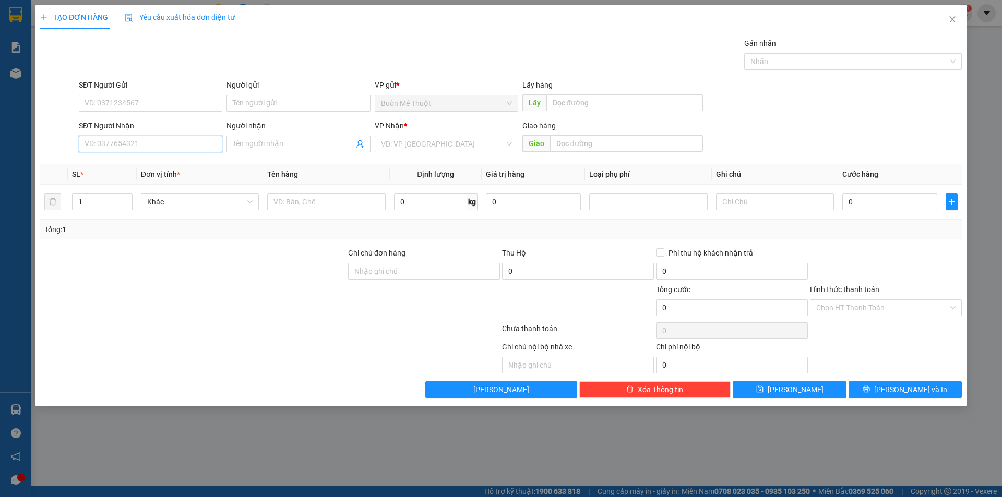
click at [172, 148] on input "SĐT Người Nhận" at bounding box center [151, 144] width 144 height 17
click at [91, 168] on div "0915856739" at bounding box center [150, 164] width 131 height 11
type input "0915856739"
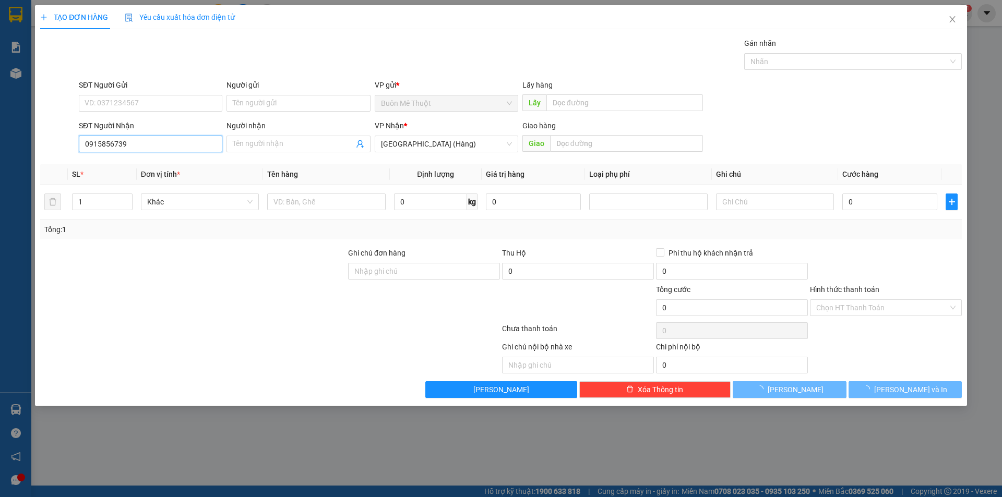
type input "50.000"
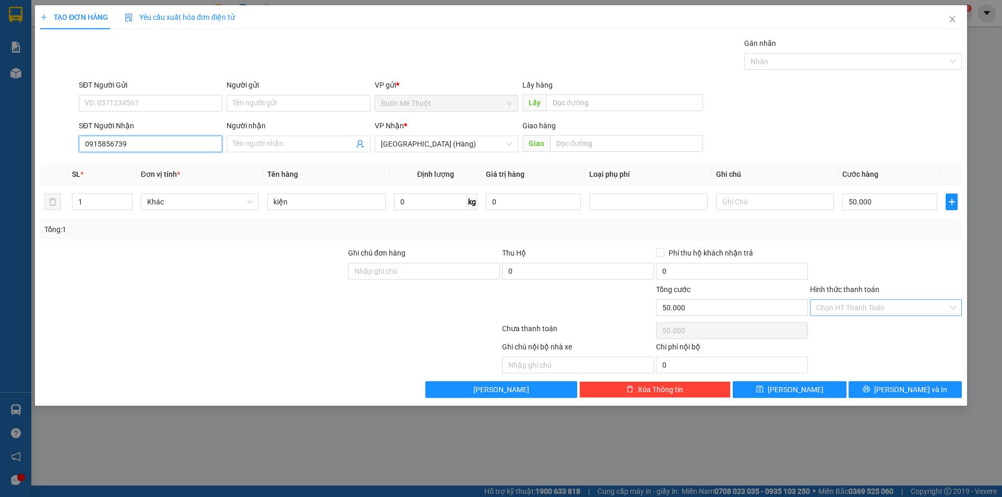
type input "0915856739"
drag, startPoint x: 866, startPoint y: 303, endPoint x: 855, endPoint y: 321, distance: 20.1
click at [866, 303] on input "Hình thức thanh toán" at bounding box center [882, 308] width 132 height 16
click at [851, 324] on div "Tại văn phòng" at bounding box center [885, 328] width 139 height 11
type input "0"
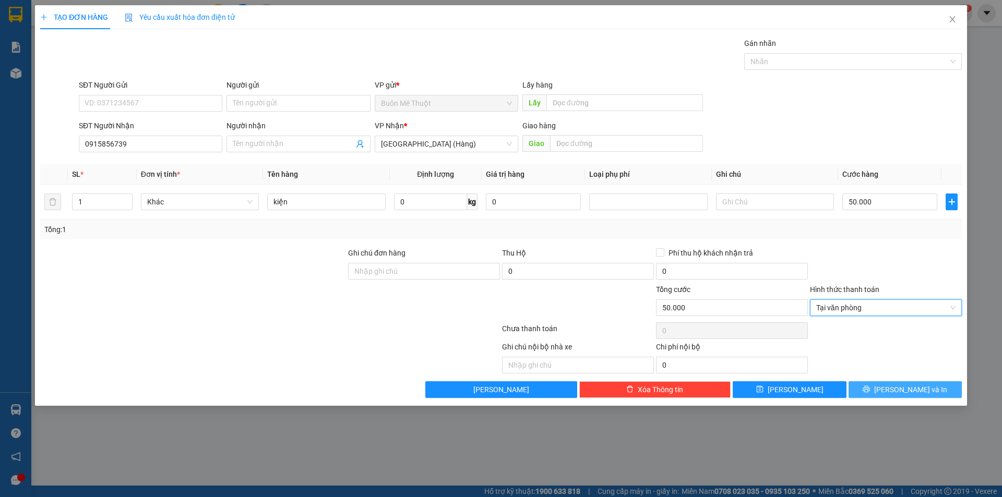
click at [876, 387] on button "[PERSON_NAME] và In" at bounding box center [905, 390] width 113 height 17
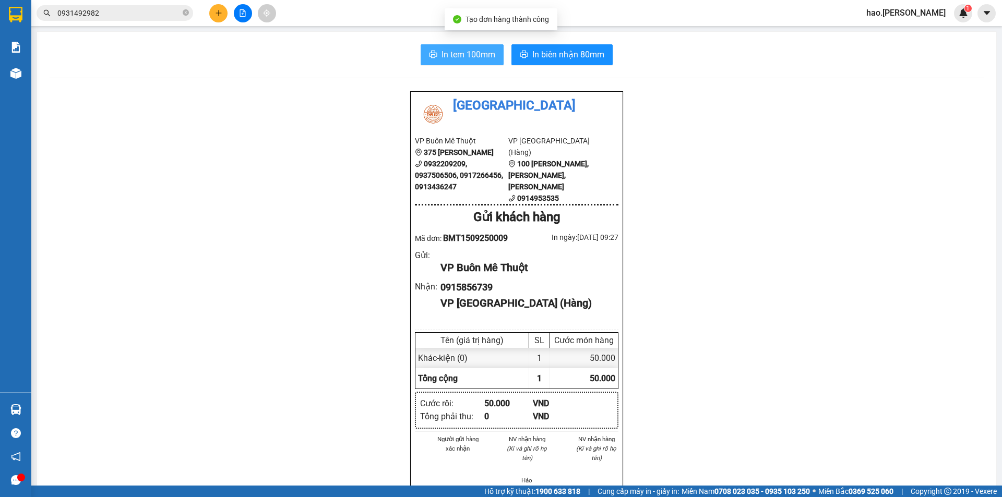
click at [474, 56] on span "In tem 100mm" at bounding box center [469, 54] width 54 height 13
